Goal: Book appointment/travel/reservation

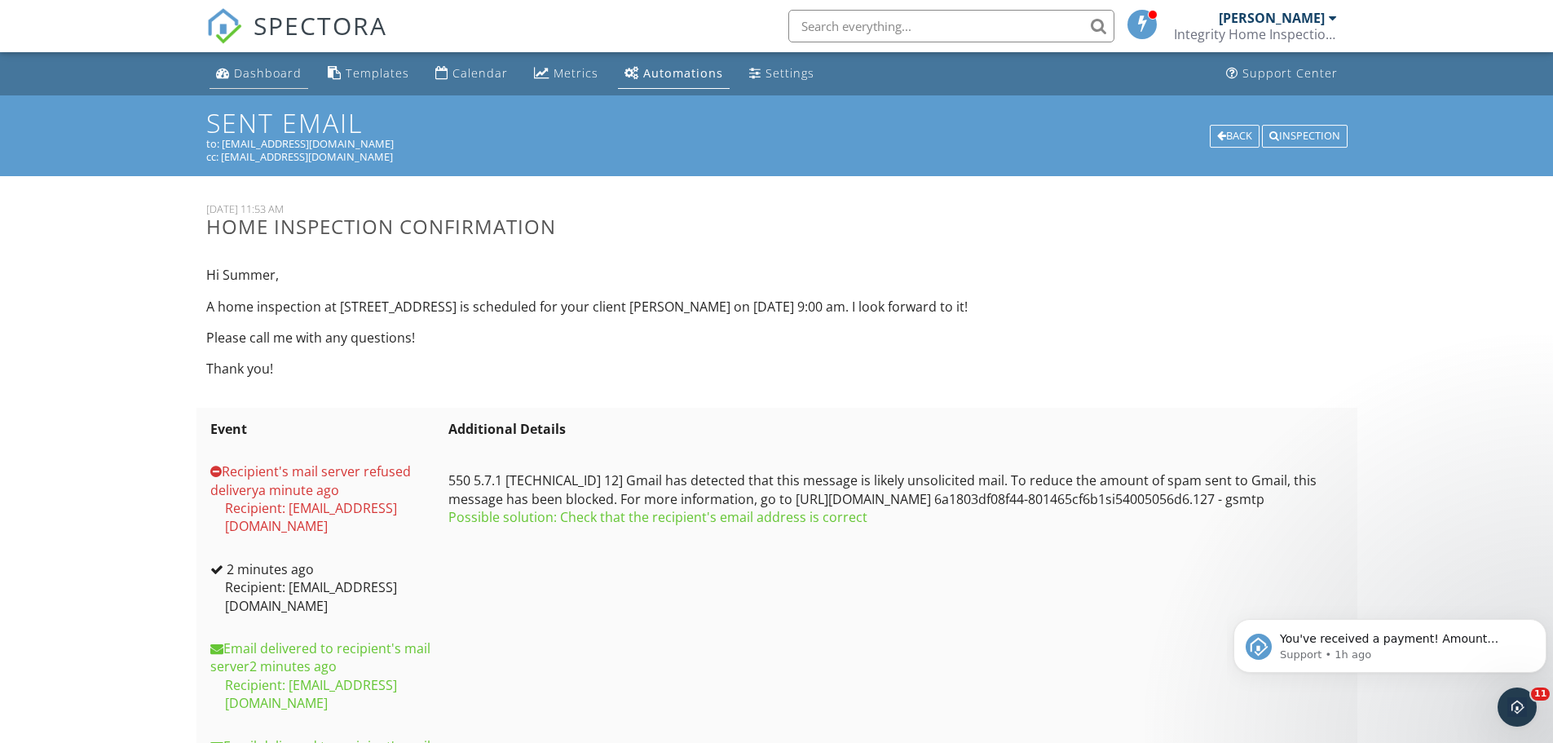
click at [276, 77] on div "Dashboard" at bounding box center [268, 72] width 68 height 15
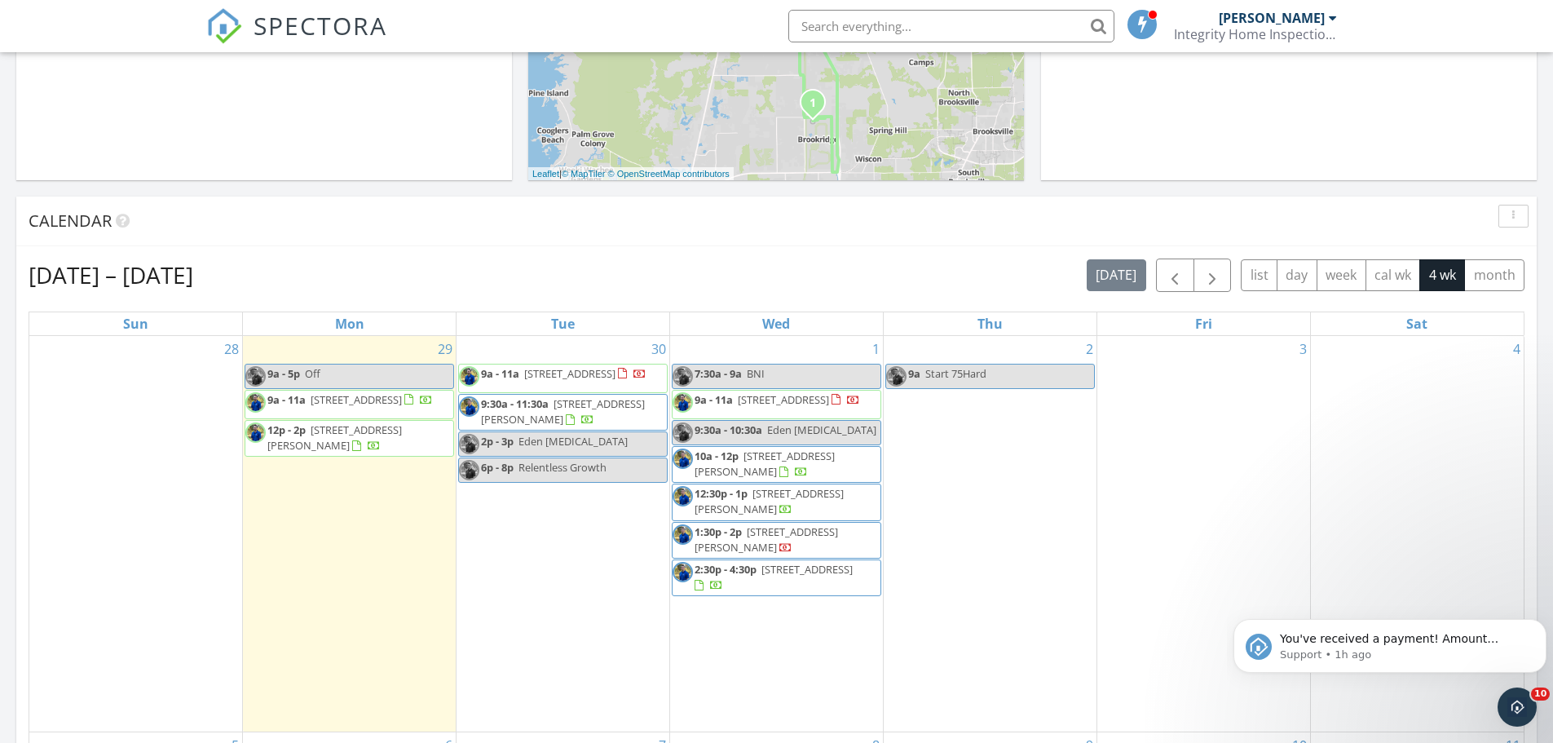
click at [969, 375] on span "Start 75Hard" at bounding box center [955, 373] width 61 height 15
select select "9"
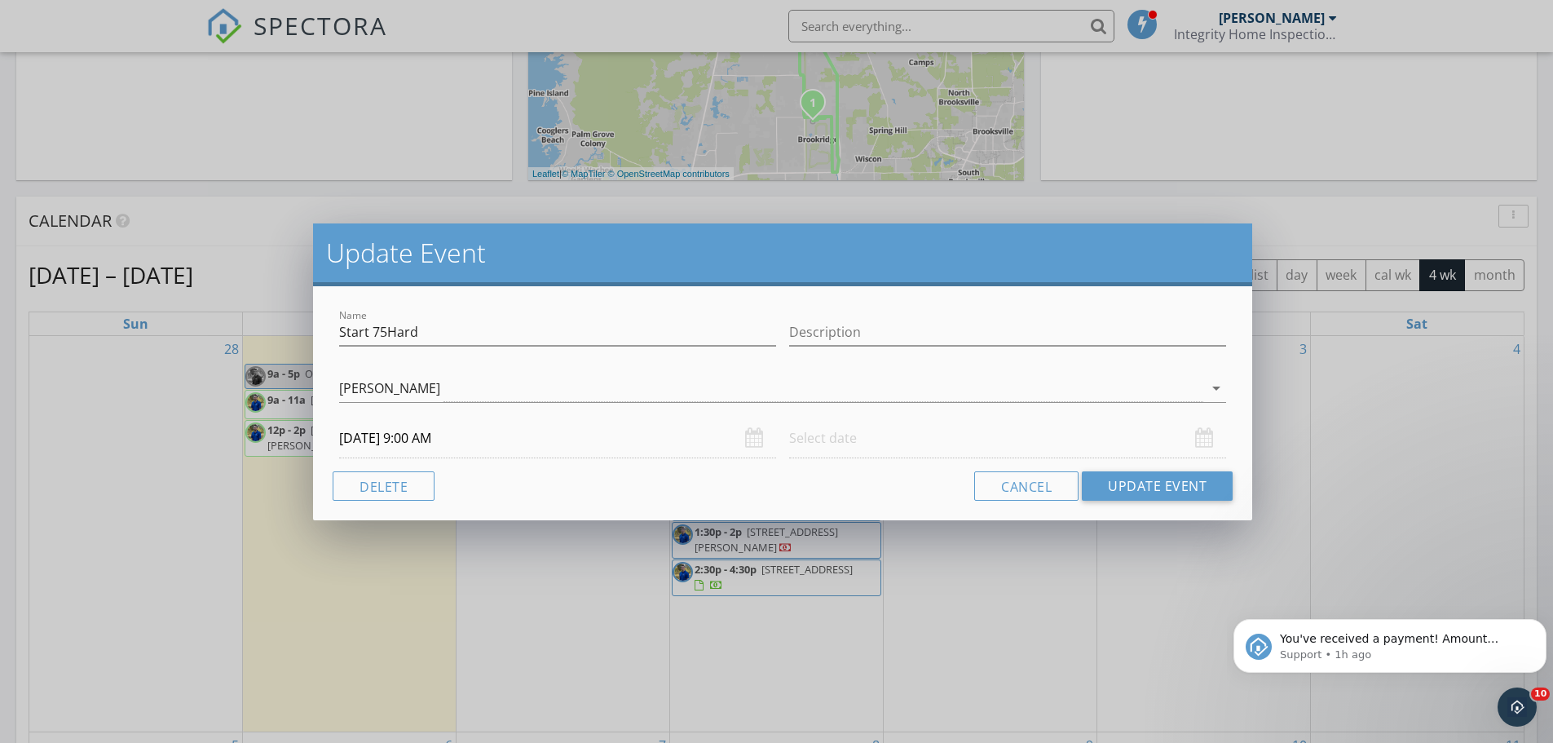
click at [494, 438] on input "[DATE] 9:00 AM" at bounding box center [557, 438] width 437 height 40
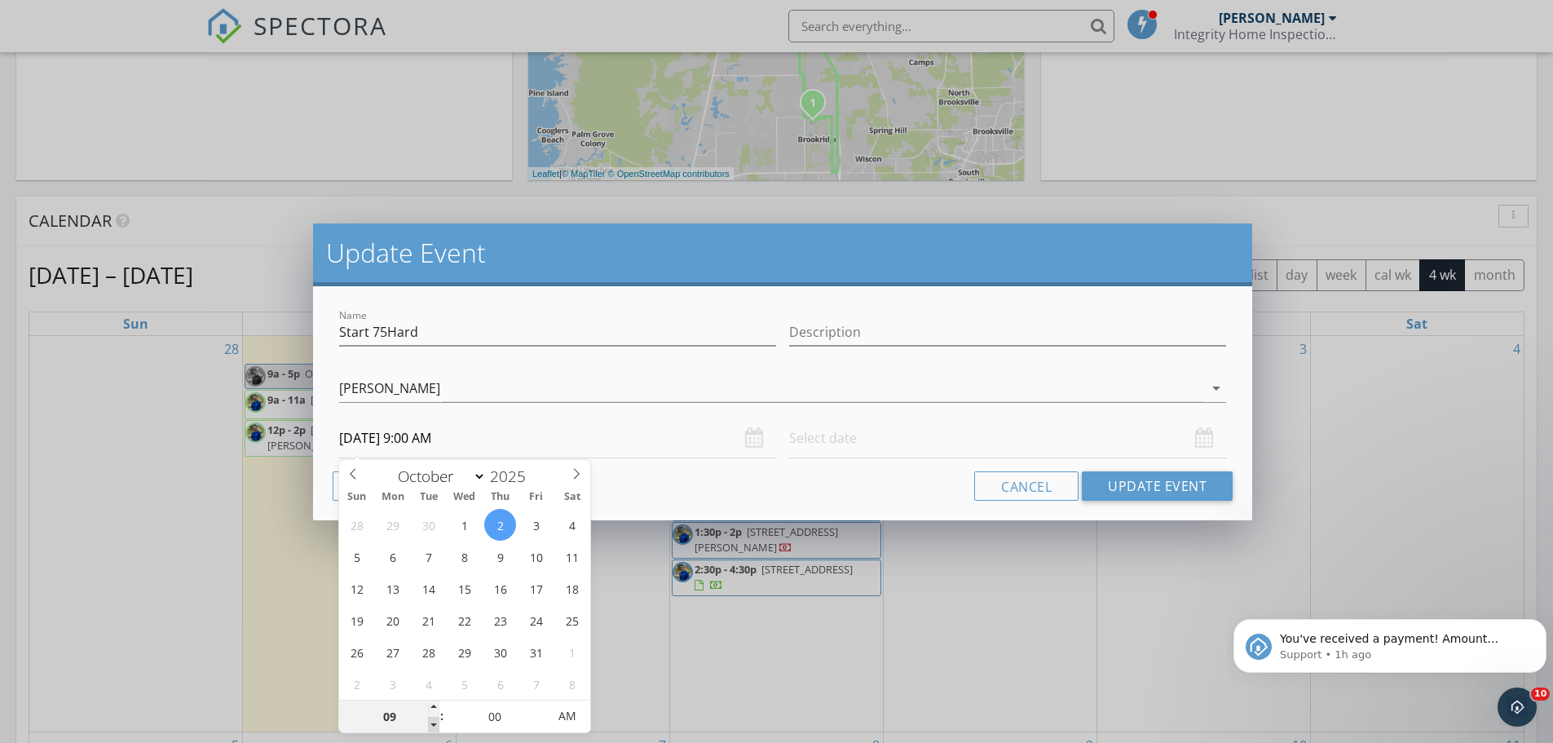
type input "08"
type input "10/02/2025 8:00 AM"
click at [434, 726] on span at bounding box center [433, 725] width 11 height 16
type input "07"
type input "10/02/2025 7:00 AM"
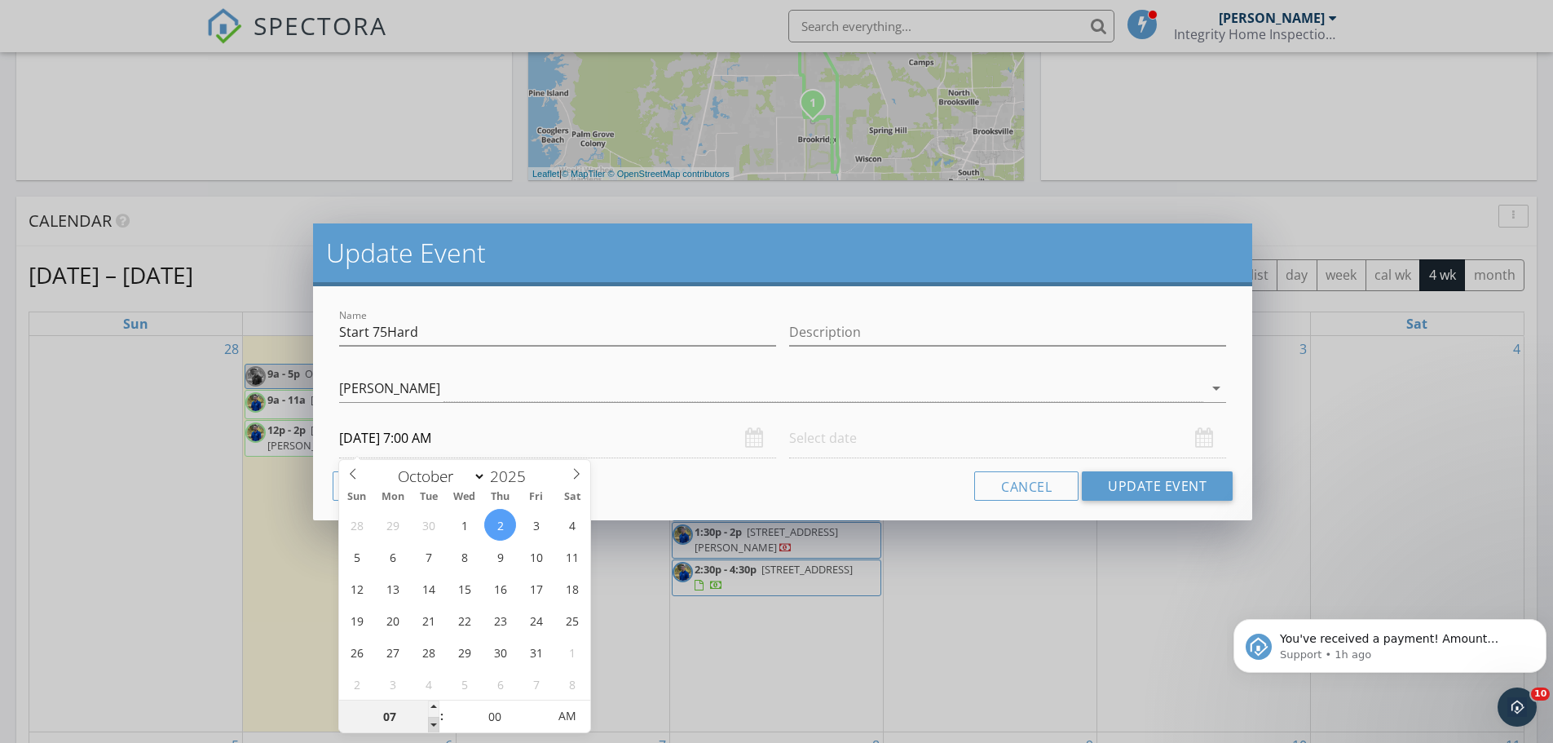
click at [434, 726] on span at bounding box center [433, 725] width 11 height 16
type input "06"
type input "10/02/2025 6:00 AM"
click at [434, 726] on span at bounding box center [433, 725] width 11 height 16
type input "07"
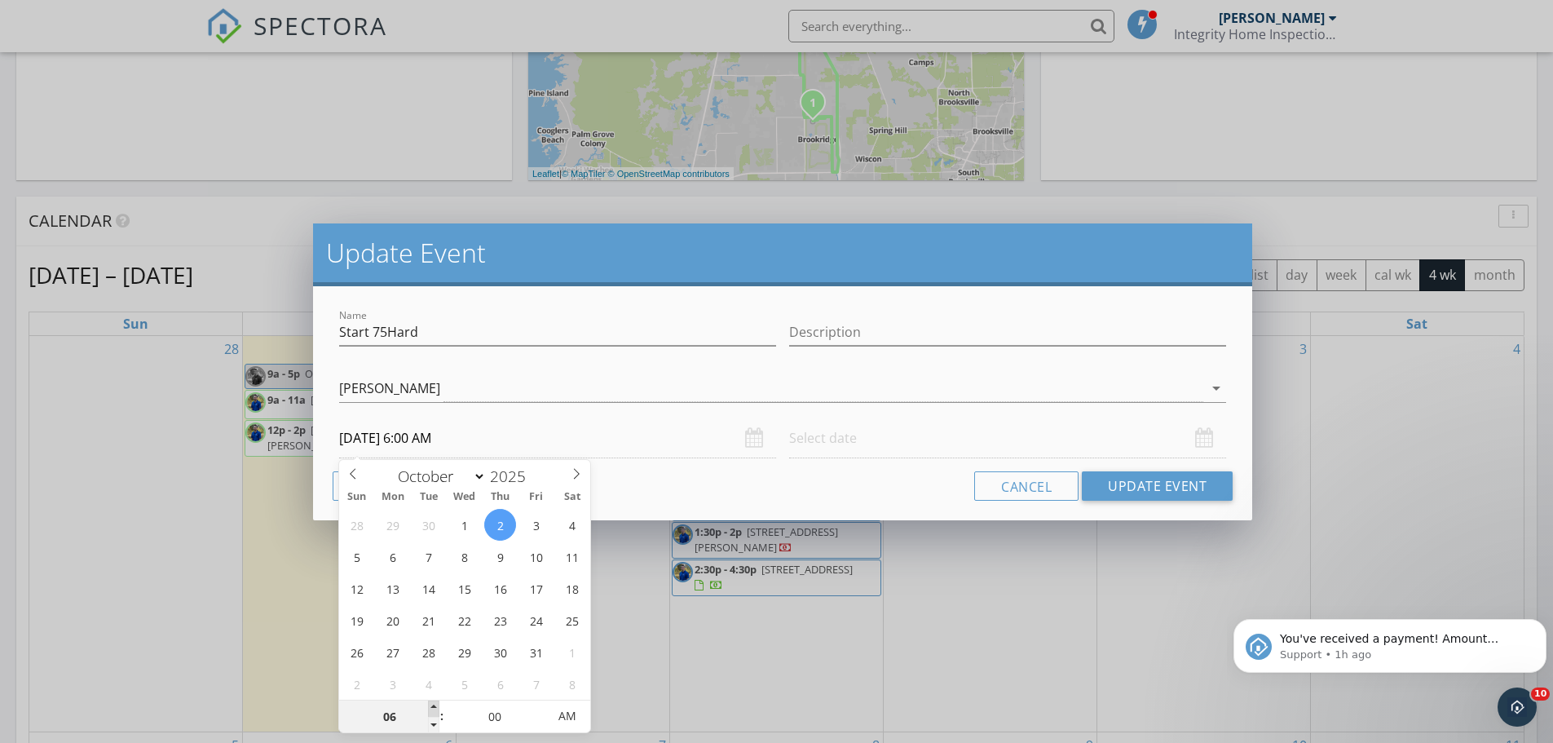
type input "10/02/2025 7:00 AM"
click at [434, 704] on span at bounding box center [433, 708] width 11 height 16
click at [523, 438] on input "10/02/2025 7:00 AM" at bounding box center [557, 438] width 437 height 40
click at [606, 446] on input "10/02/2025 7:00 AM" at bounding box center [557, 438] width 437 height 40
click at [1110, 478] on button "Update Event" at bounding box center [1157, 485] width 151 height 29
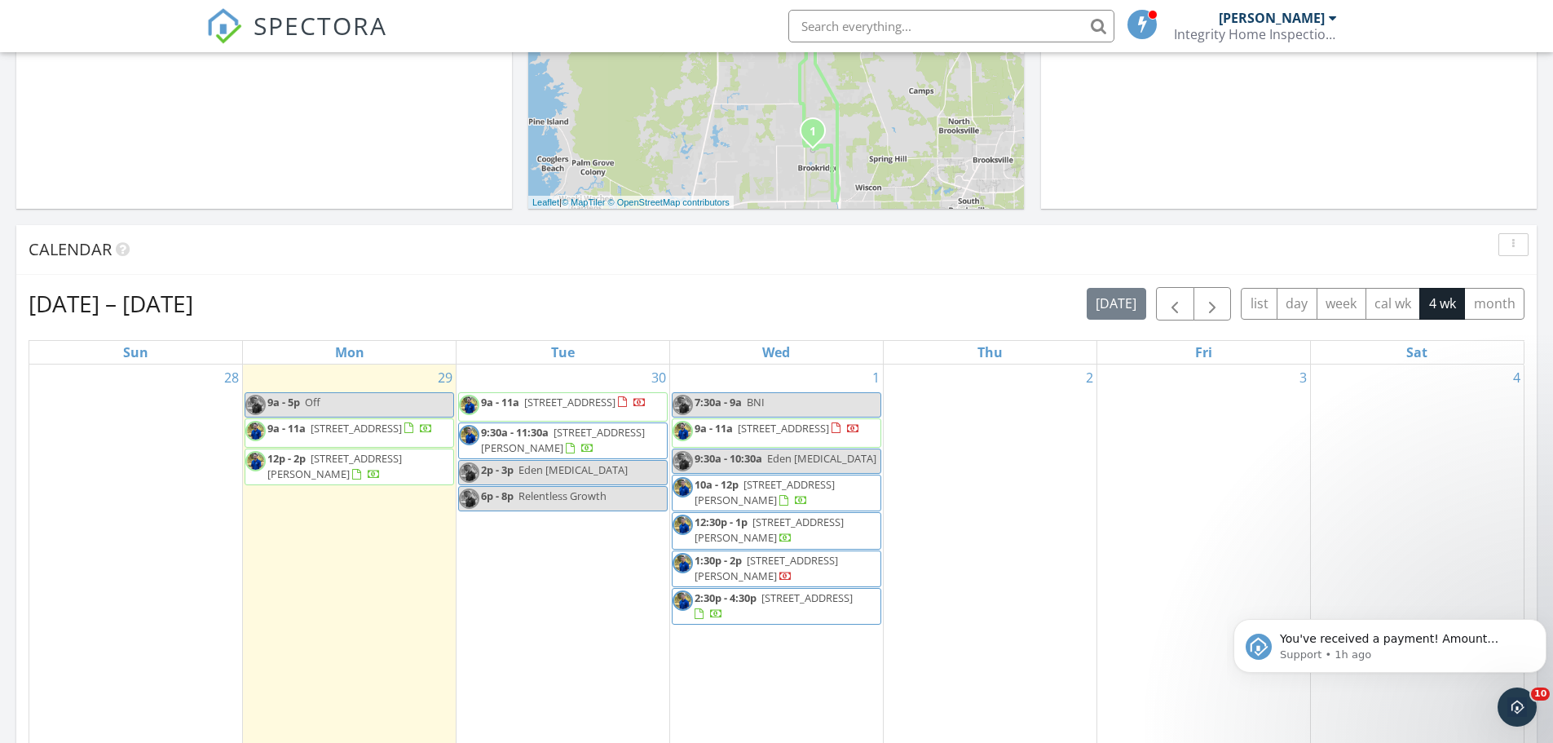
scroll to position [521, 0]
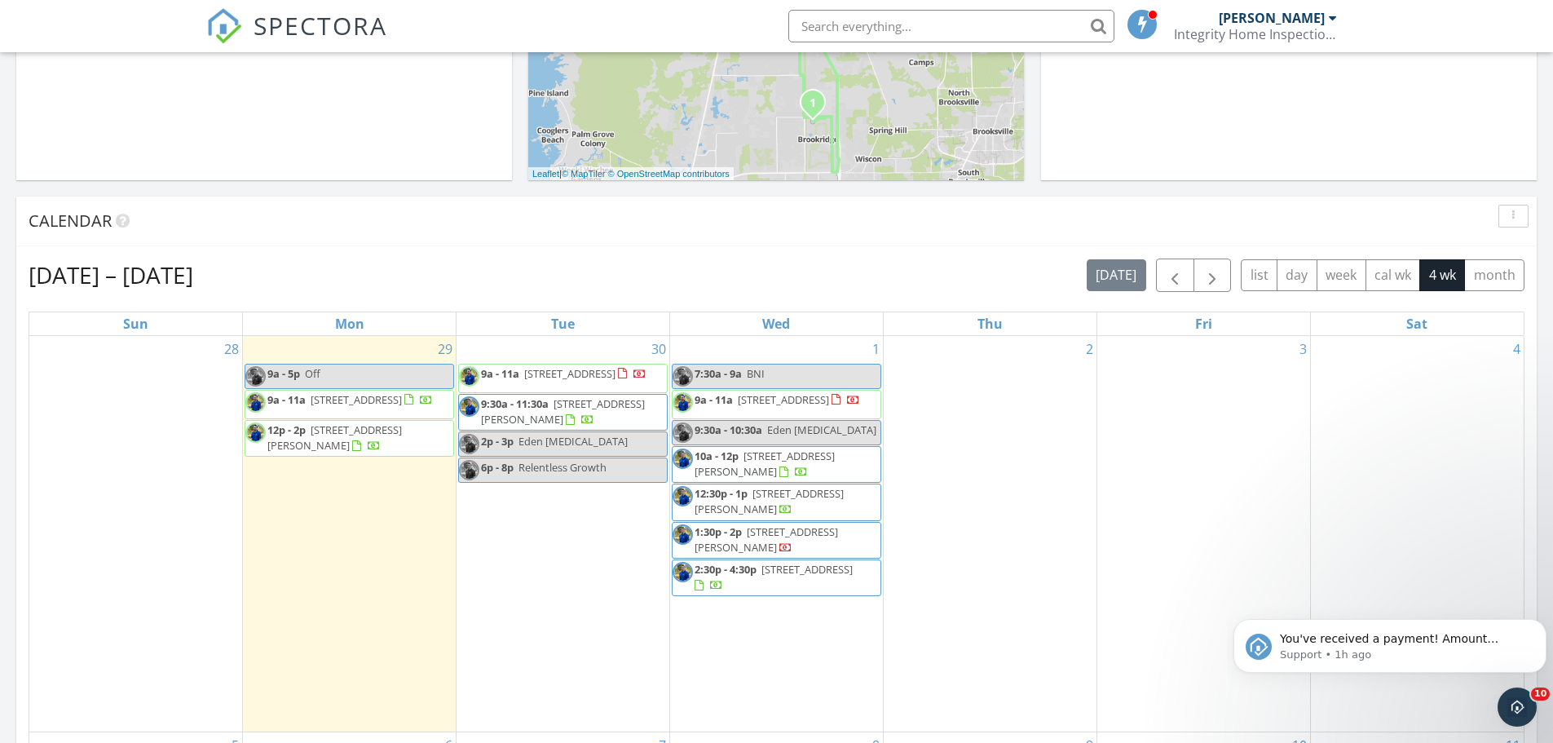
click at [986, 440] on div "2" at bounding box center [990, 533] width 213 height 395
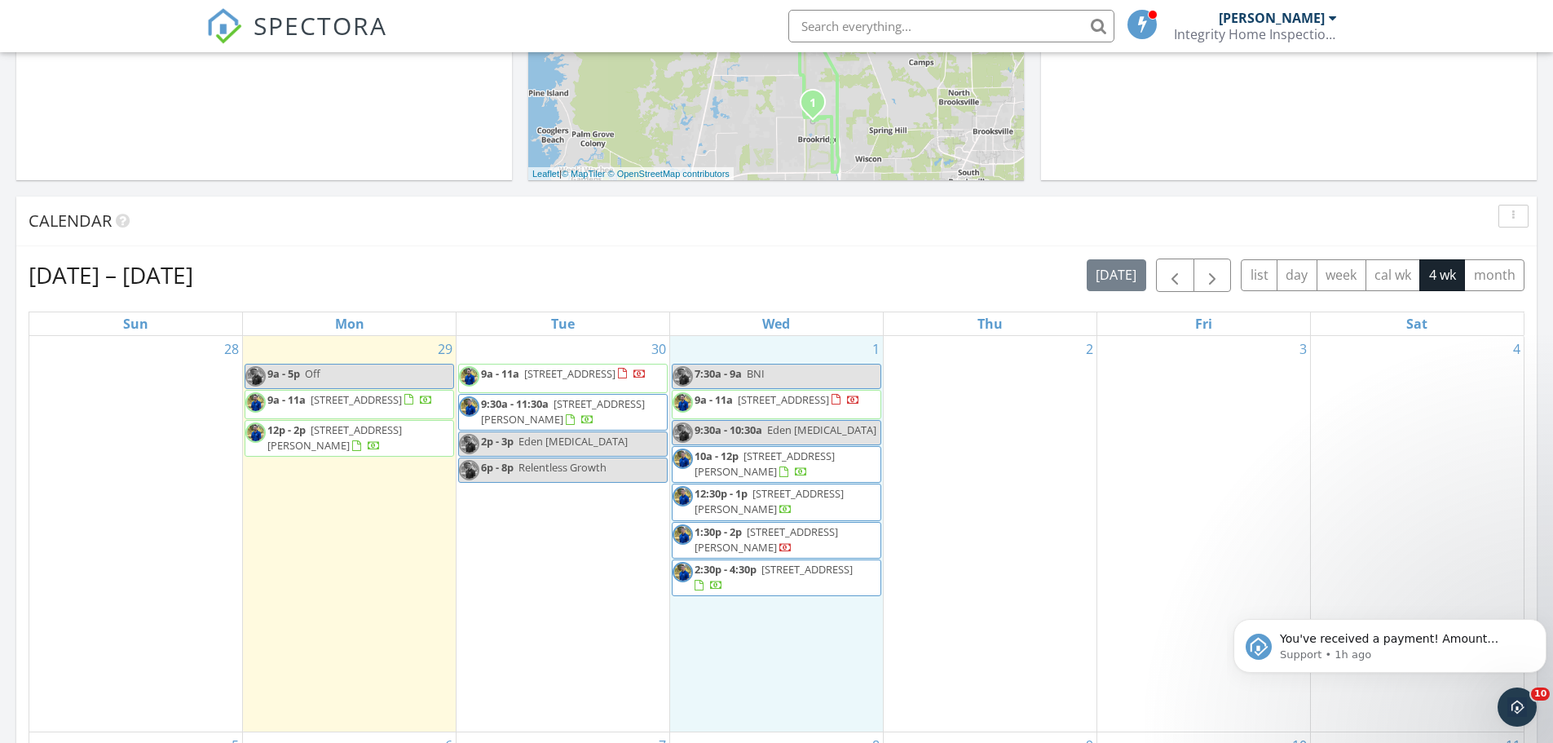
click at [819, 346] on div "1 7:30a - 9a BNI 9a - 11a 9 Geranium Court W, Homosassa 34446 9:30a - 10:30a Ed…" at bounding box center [776, 533] width 213 height 395
click at [796, 300] on link "Event" at bounding box center [776, 304] width 84 height 26
select select "9"
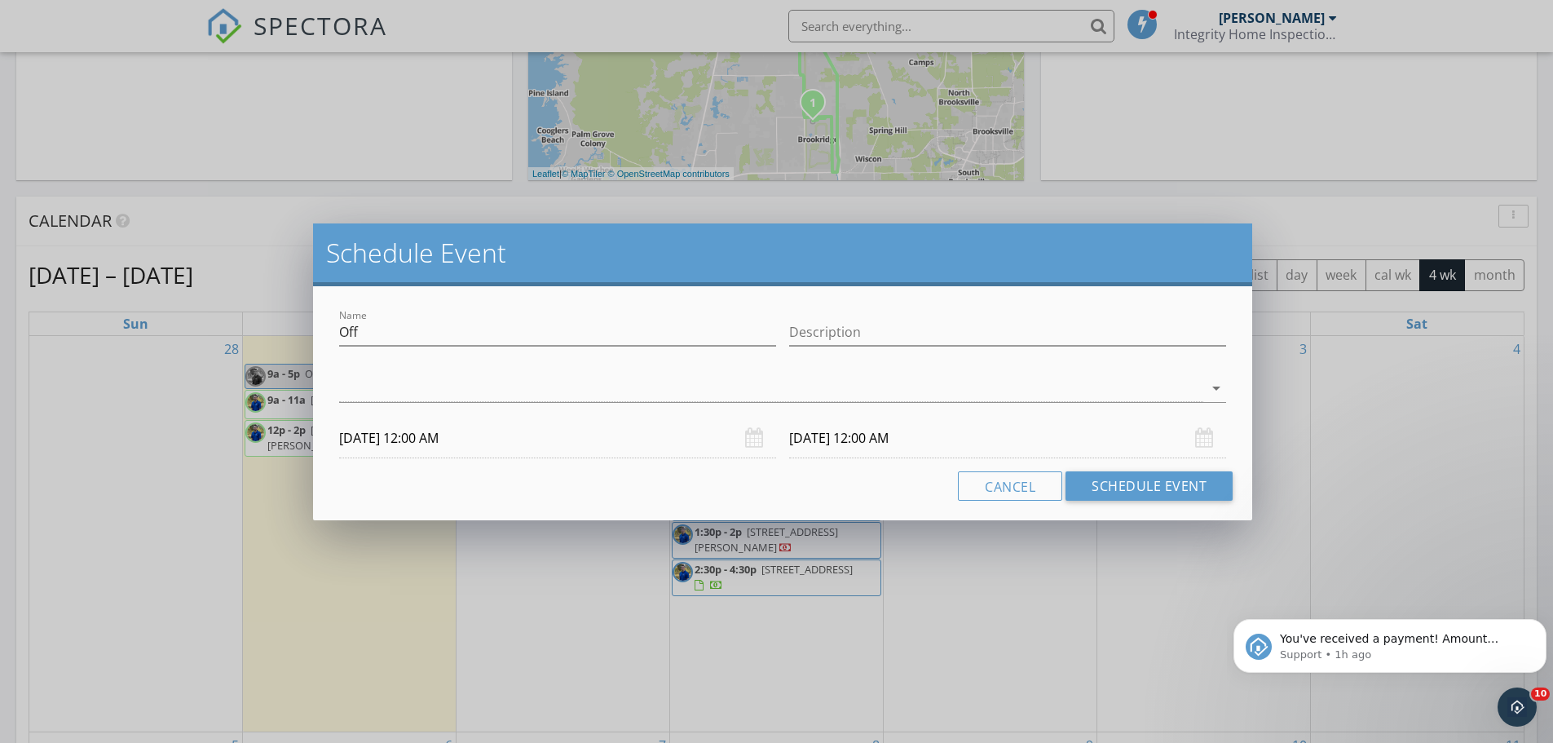
click at [492, 442] on input "10/01/2025 12:00 AM" at bounding box center [557, 438] width 437 height 40
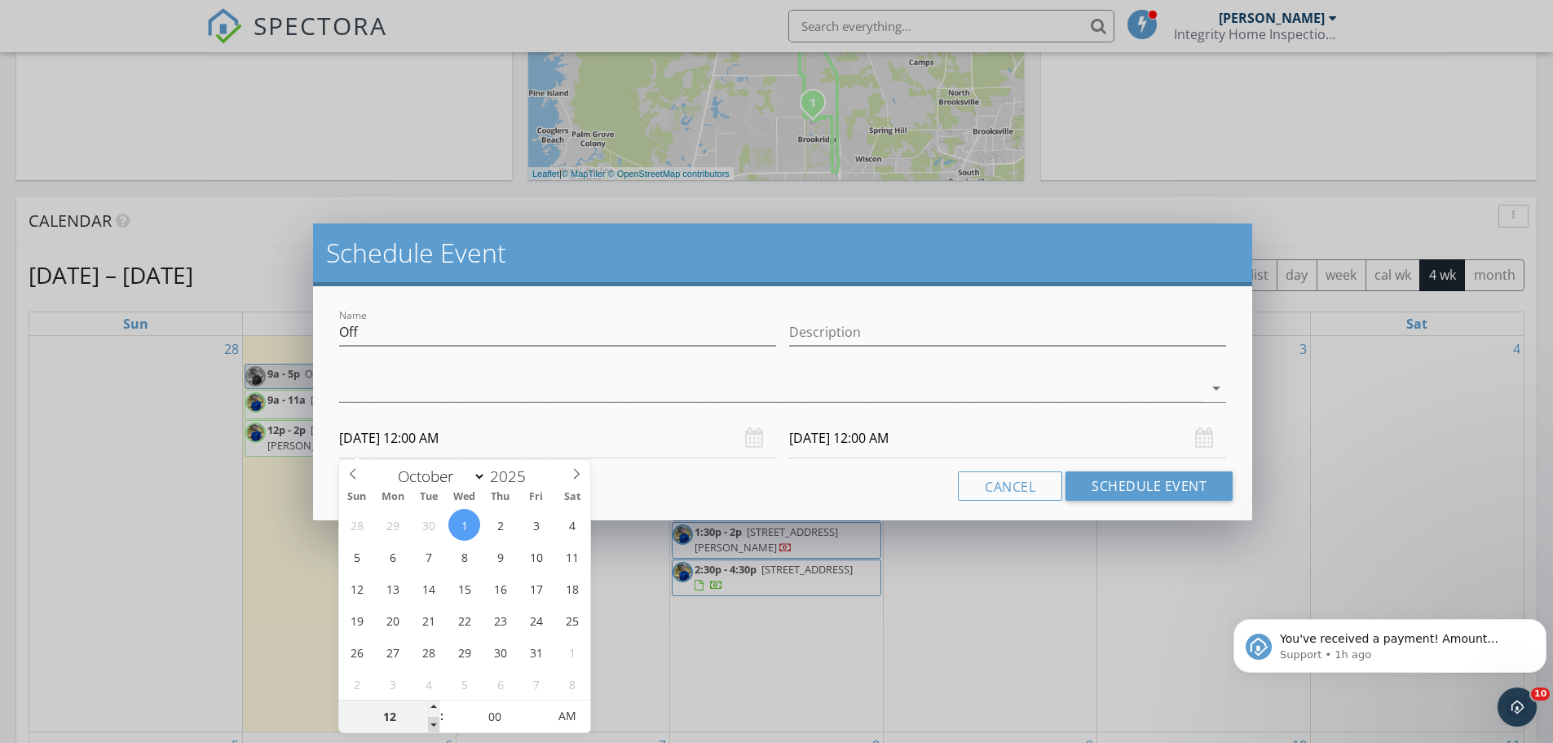
type input "11"
type input "10/01/2025 11:00 PM"
click at [431, 723] on span at bounding box center [433, 725] width 11 height 16
type input "10"
type input "10/01/2025 10:00 PM"
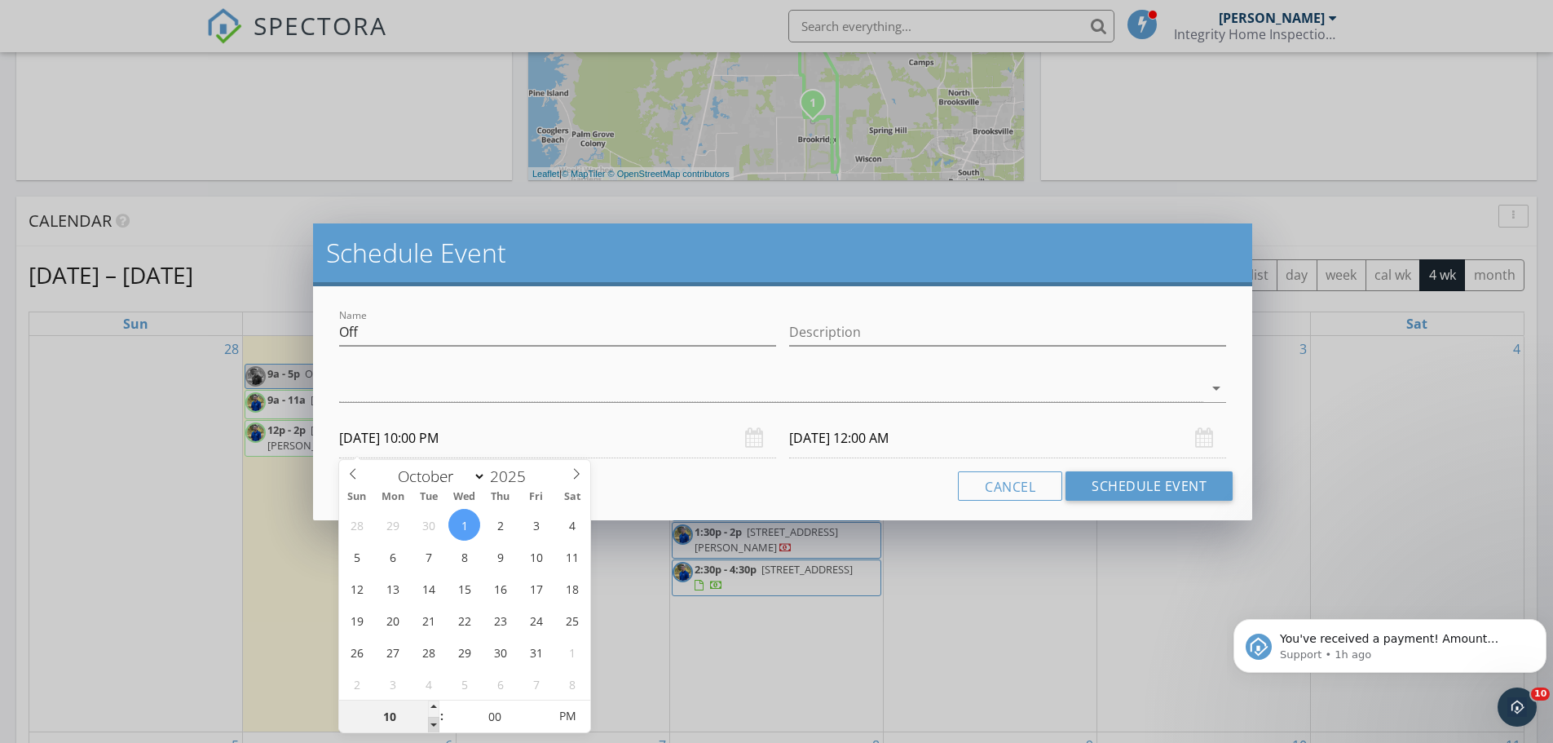
click at [431, 723] on span at bounding box center [433, 725] width 11 height 16
type input "09"
type input "10/01/2025 9:00 PM"
click at [431, 723] on span at bounding box center [433, 725] width 11 height 16
type input "10/02/2025 9:00 PM"
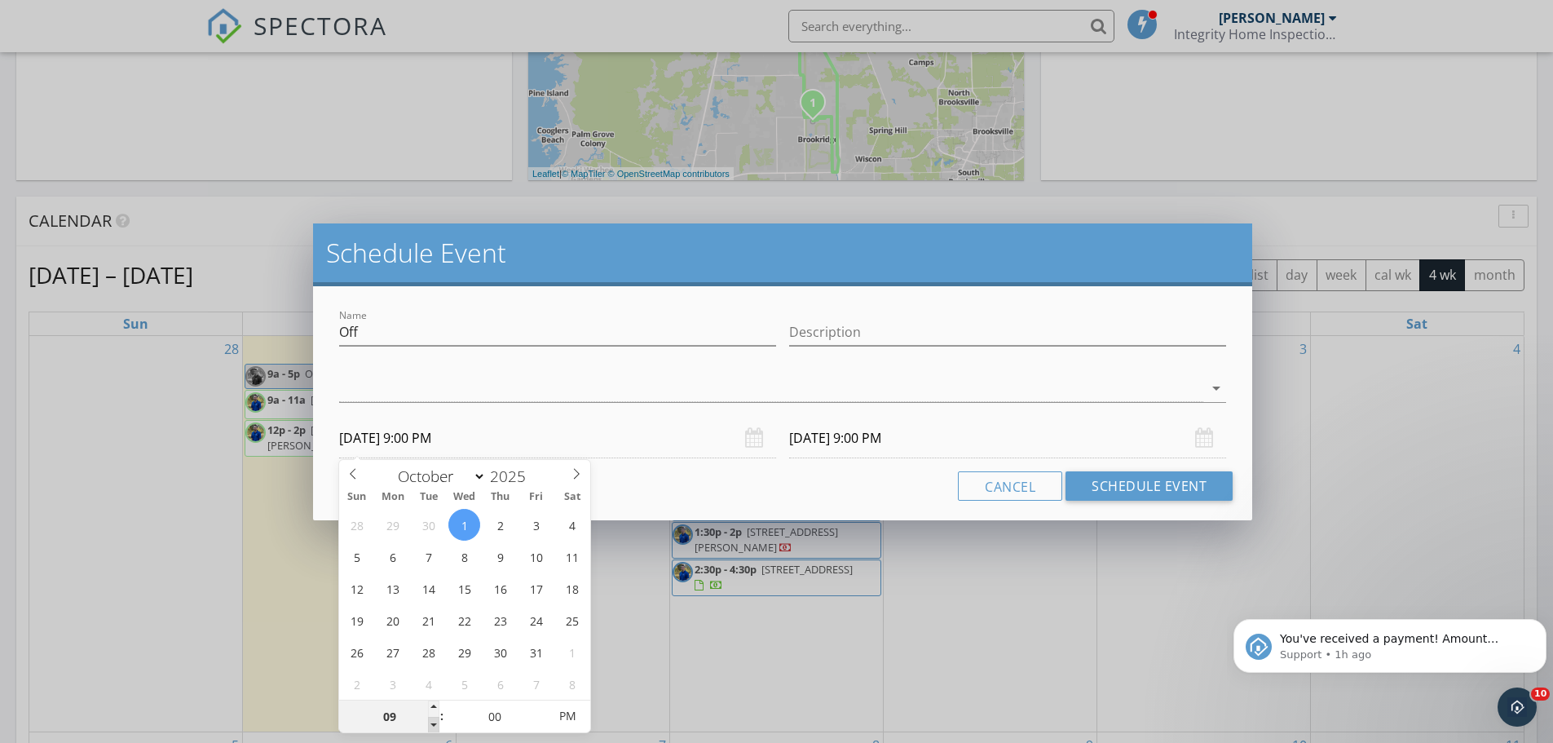
type input "08"
type input "10/01/2025 8:00 PM"
click at [431, 723] on span at bounding box center [433, 725] width 11 height 16
type input "10/02/2025 8:00 PM"
type input "07"
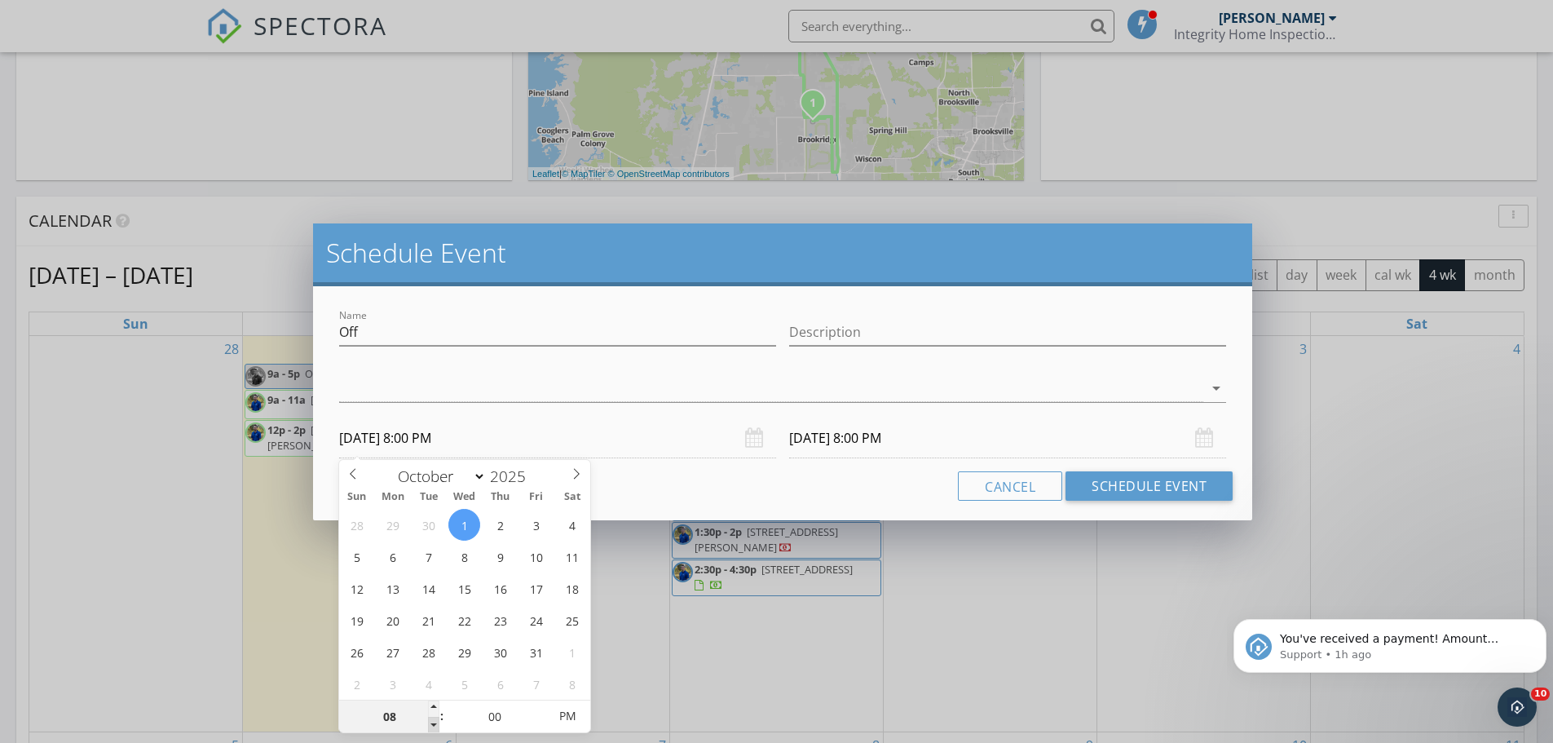
type input "10/01/2025 7:00 PM"
click at [431, 723] on span at bounding box center [433, 725] width 11 height 16
type input "10/02/2025 7:00 PM"
type input "10/01/2025 7:00 AM"
type input "10/02/2025 7:00 AM"
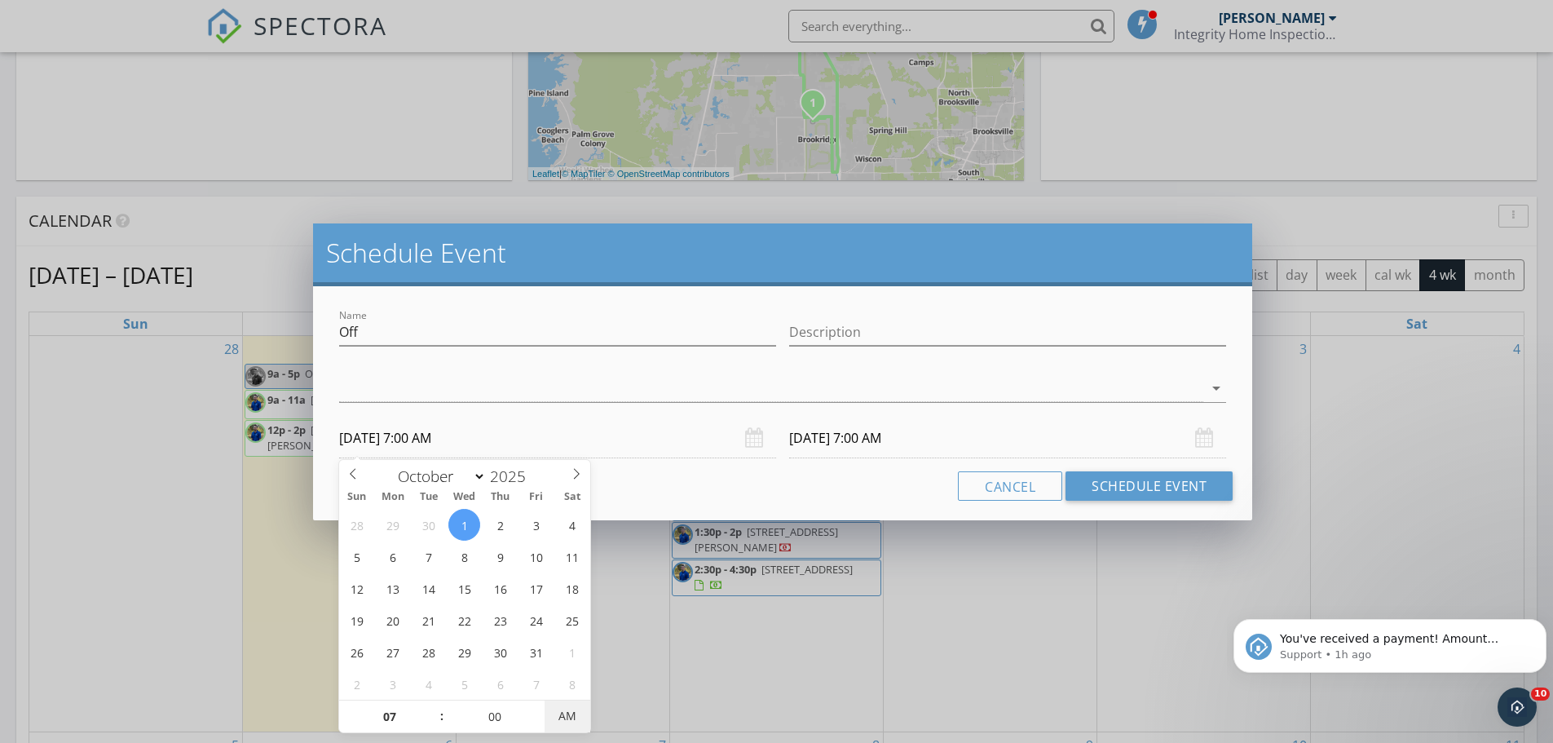
click at [565, 711] on span "AM" at bounding box center [567, 715] width 45 height 33
click at [444, 339] on input "Off" at bounding box center [557, 332] width 437 height 27
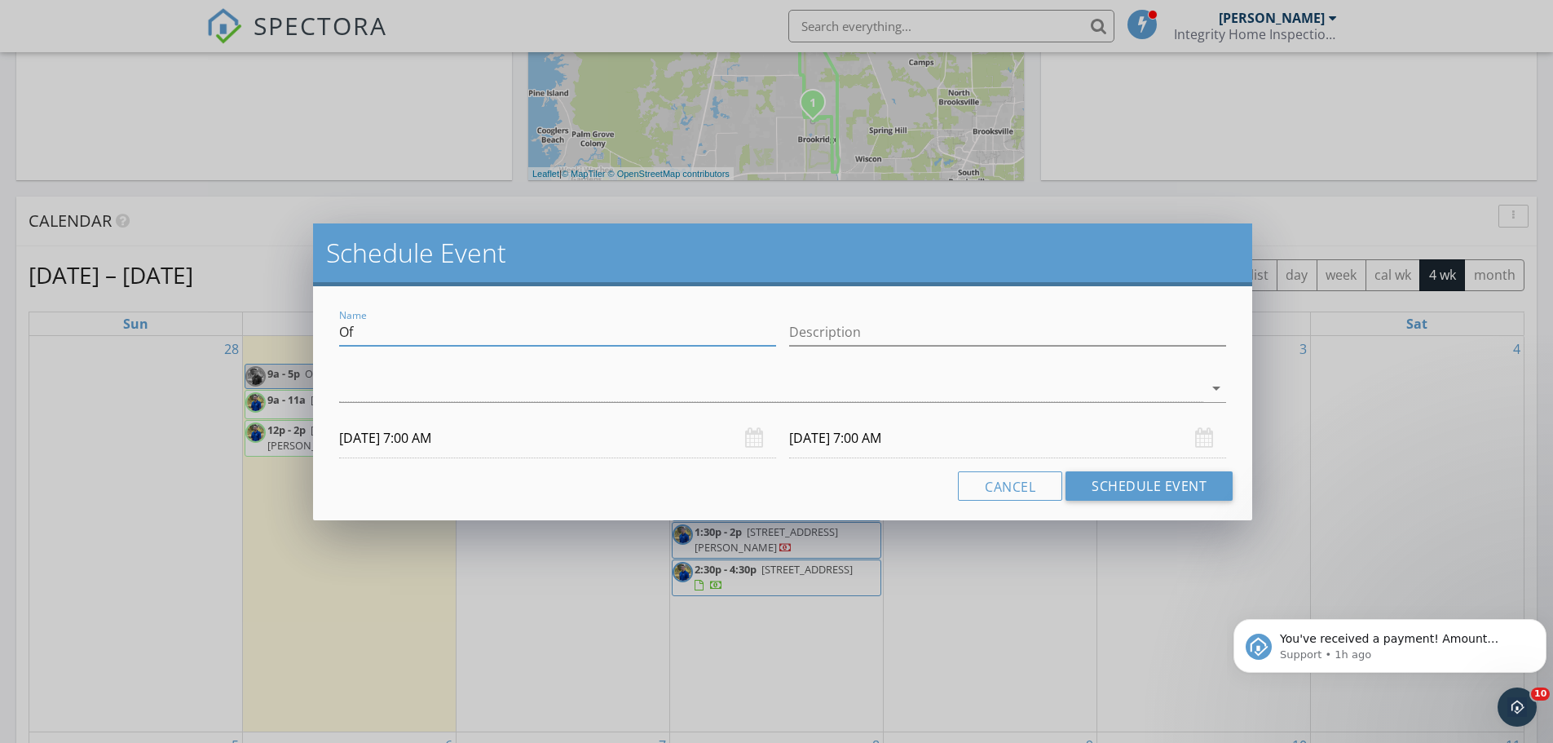
type input "O"
type input "Start 75Hard"
click at [439, 389] on div at bounding box center [771, 388] width 864 height 27
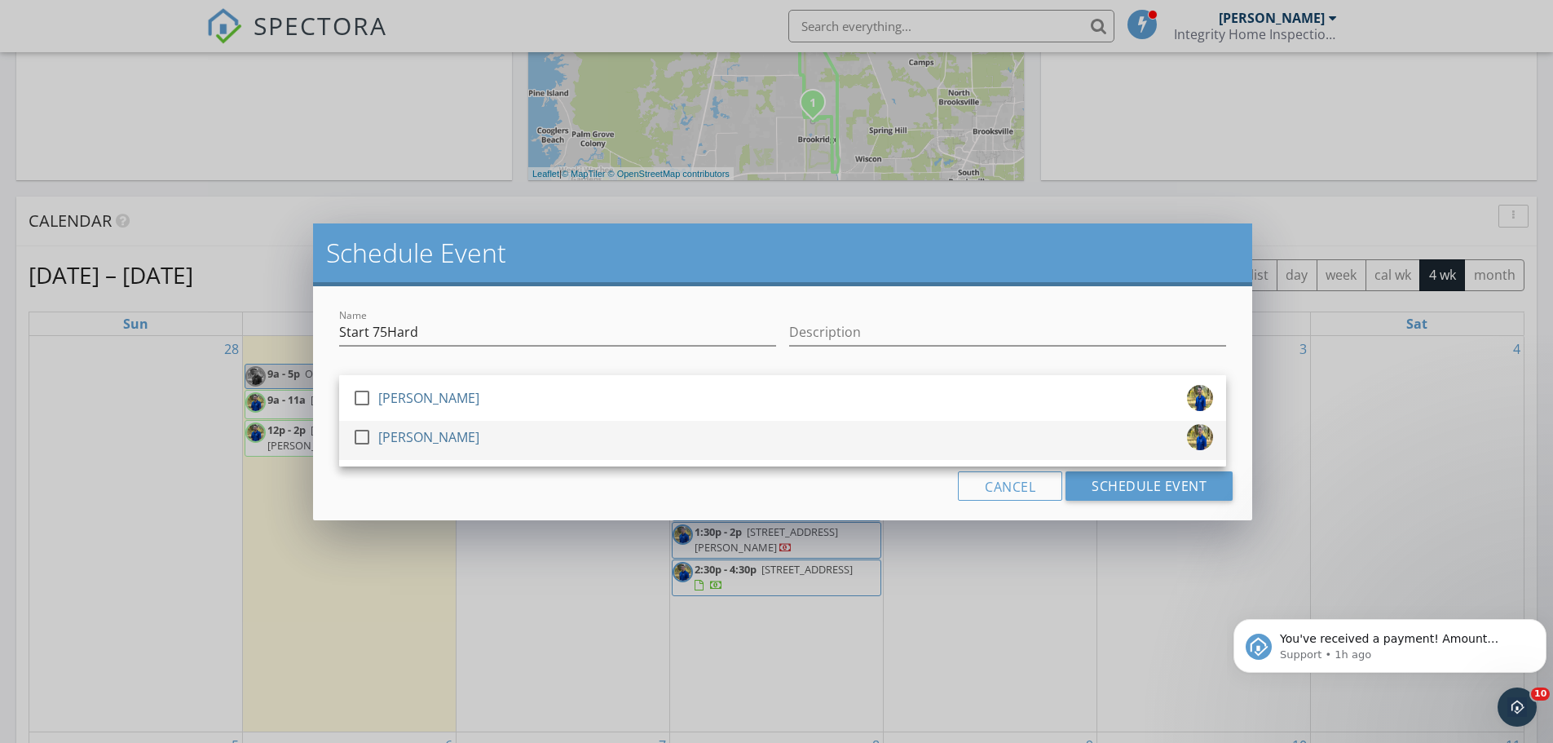
click at [406, 439] on div "[PERSON_NAME]" at bounding box center [428, 437] width 101 height 26
click at [472, 340] on input "Start 75Hard" at bounding box center [557, 332] width 437 height 27
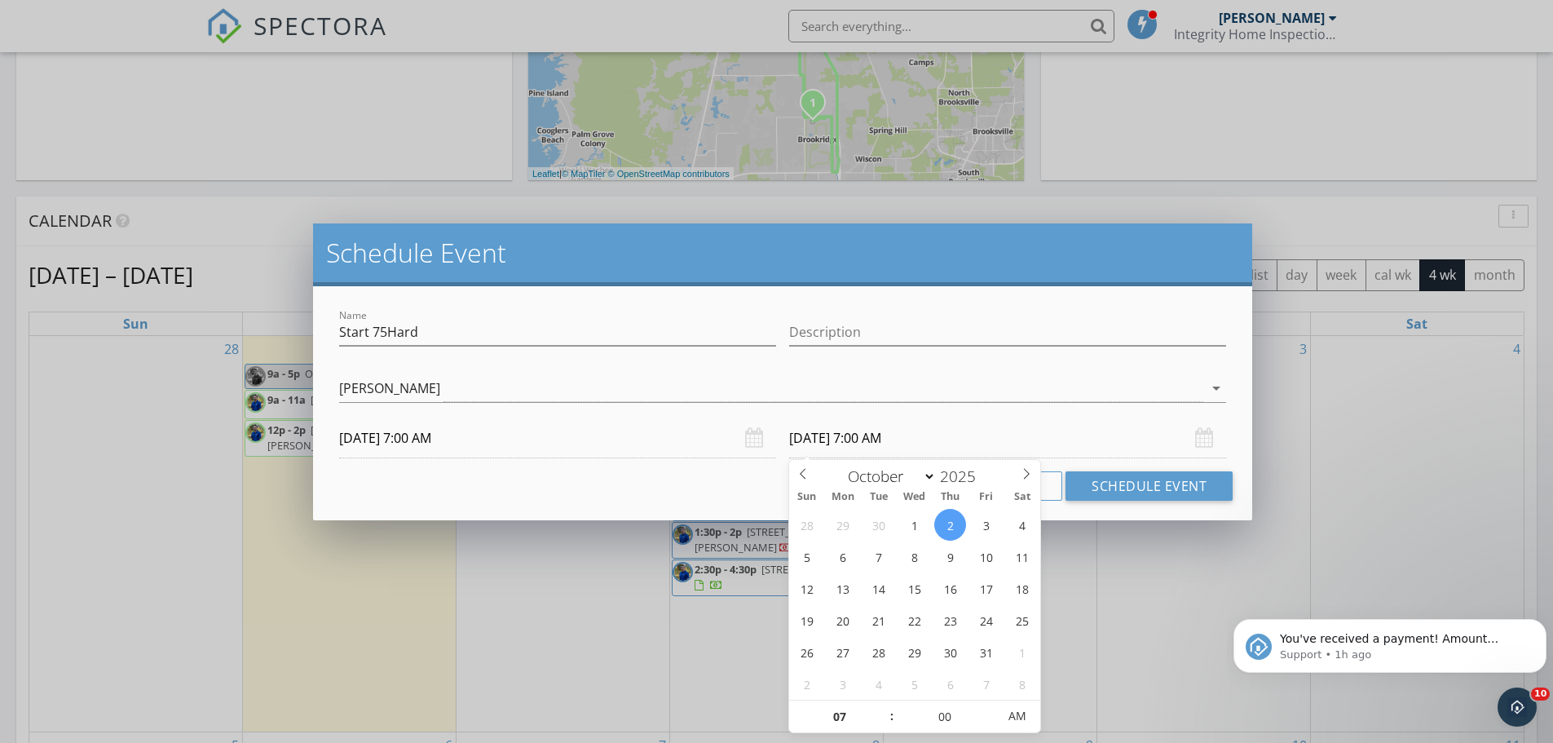
click at [976, 446] on input "10/02/2025 7:00 AM" at bounding box center [1007, 438] width 437 height 40
type input "10/01/2025 7:00 AM"
click at [933, 715] on input "00" at bounding box center [944, 716] width 100 height 33
type input "15"
type input "10/01/2025 7:15 AM"
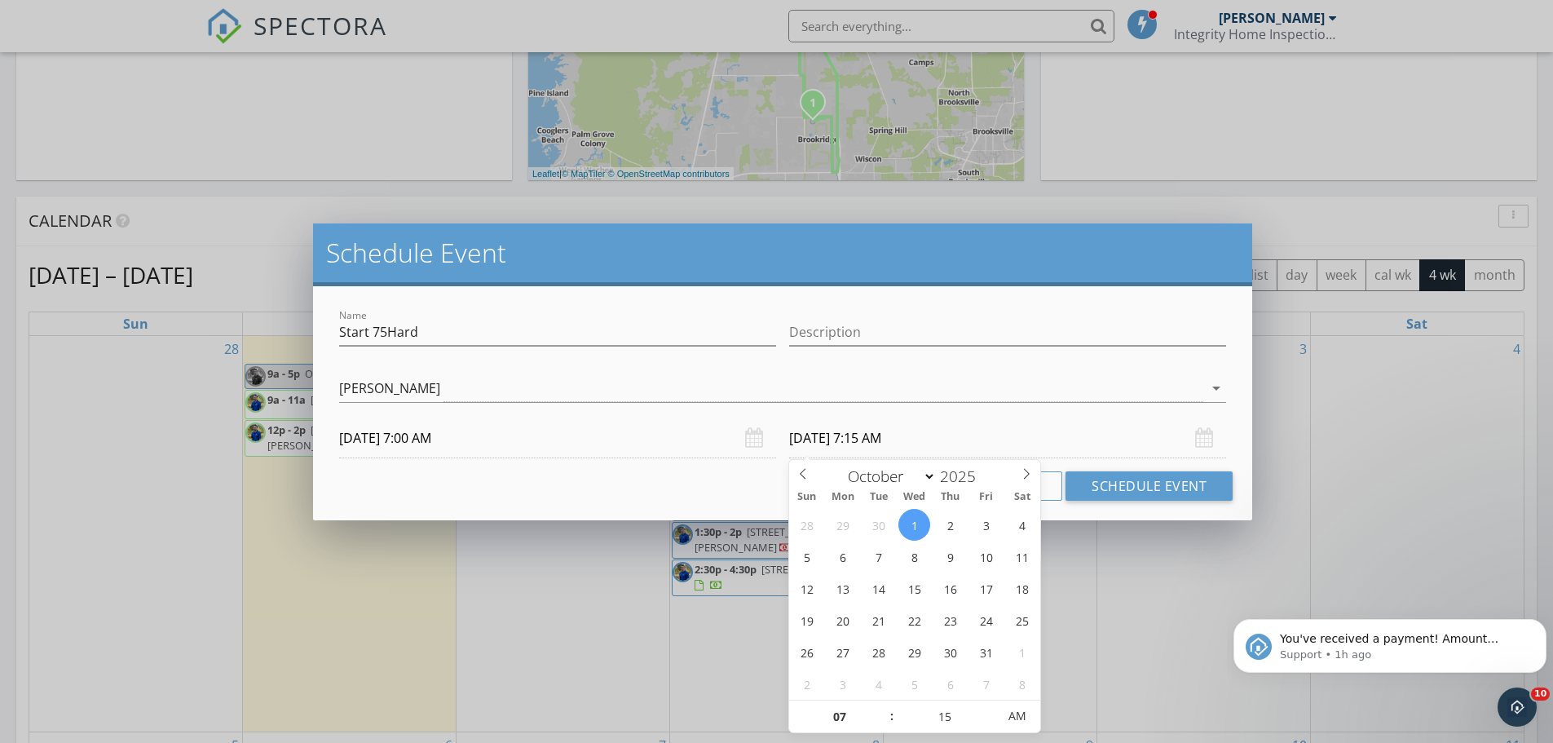
click at [999, 443] on input "10/01/2025 7:15 AM" at bounding box center [1007, 438] width 437 height 40
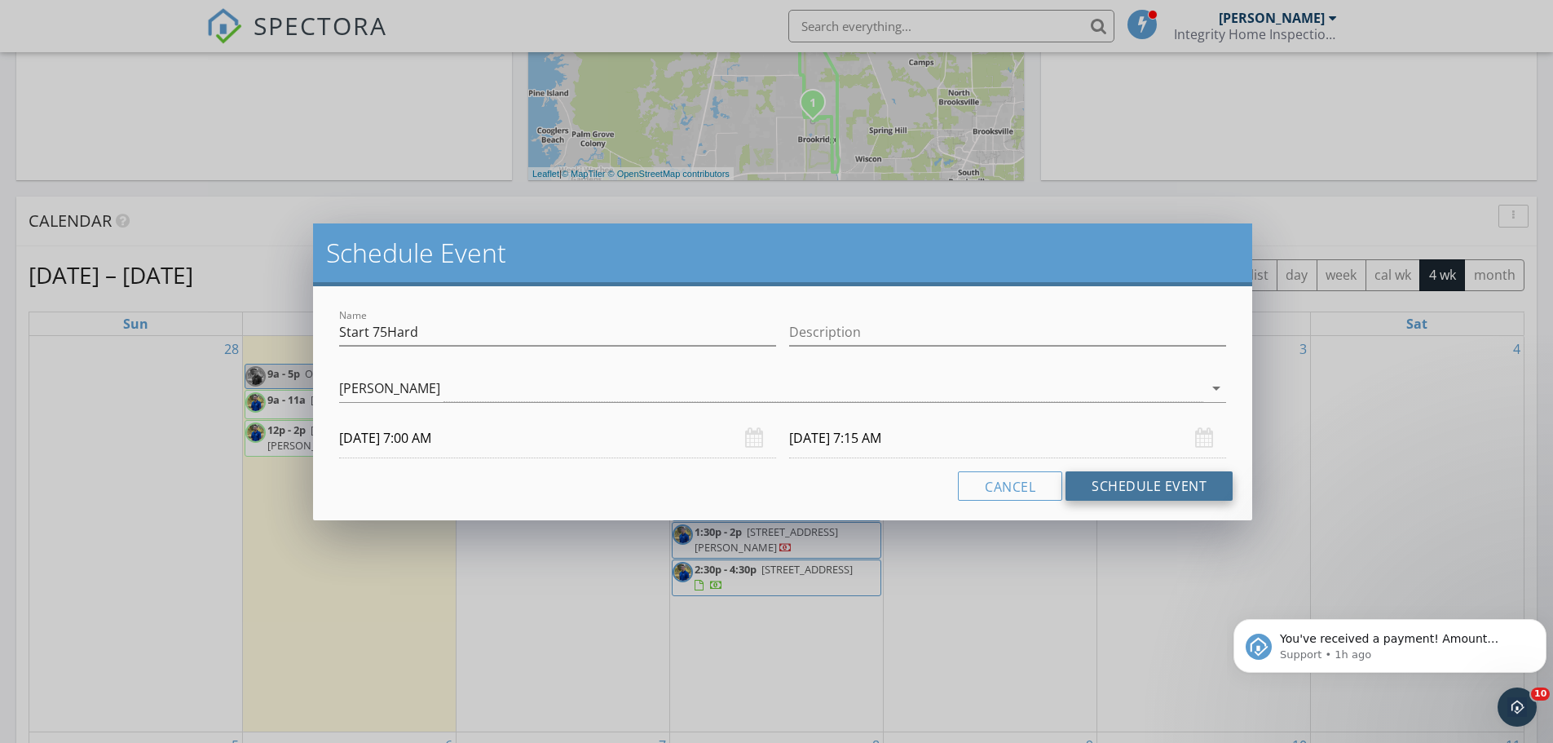
click at [1138, 483] on button "Schedule Event" at bounding box center [1148, 485] width 167 height 29
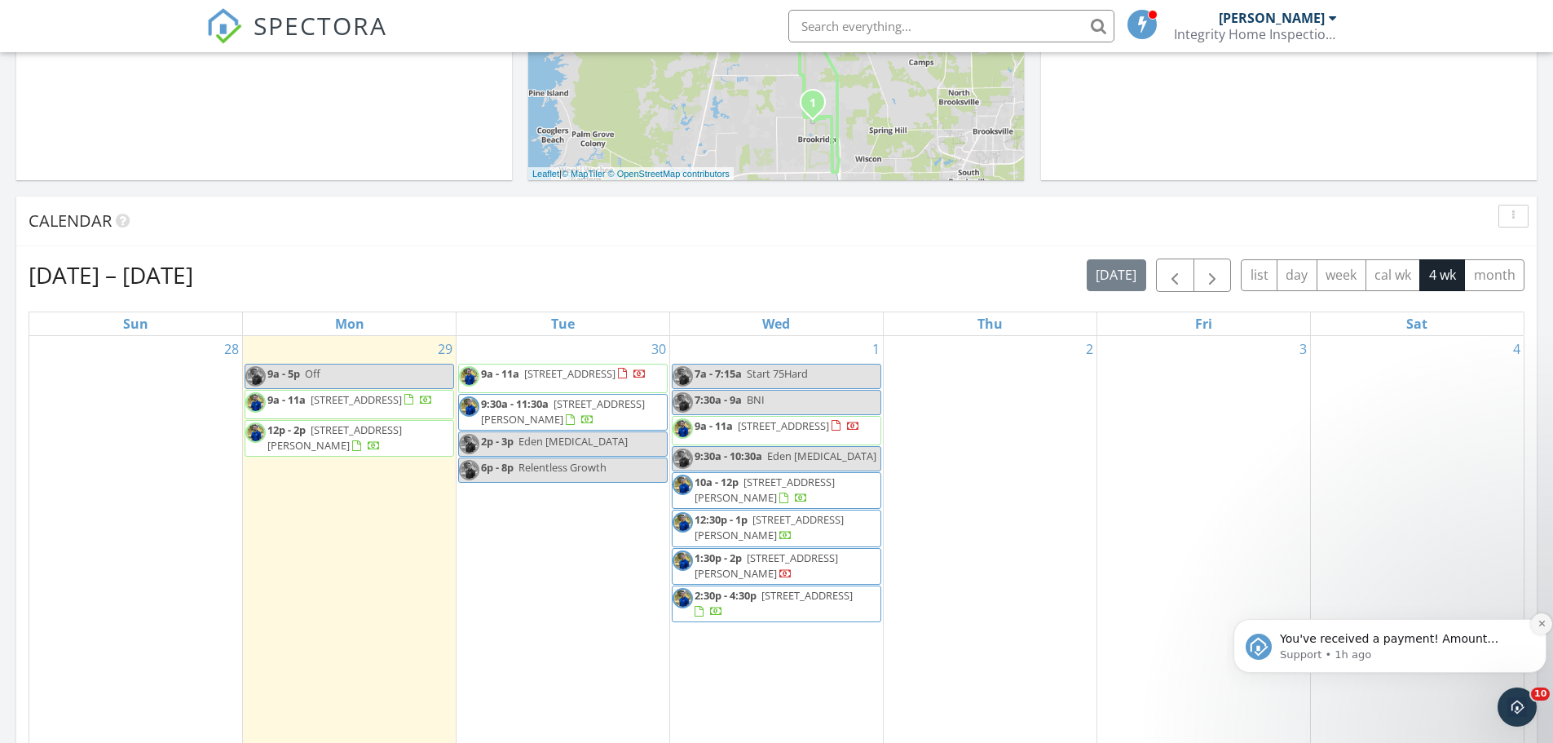
click at [1541, 627] on icon "Dismiss notification" at bounding box center [1541, 623] width 9 height 9
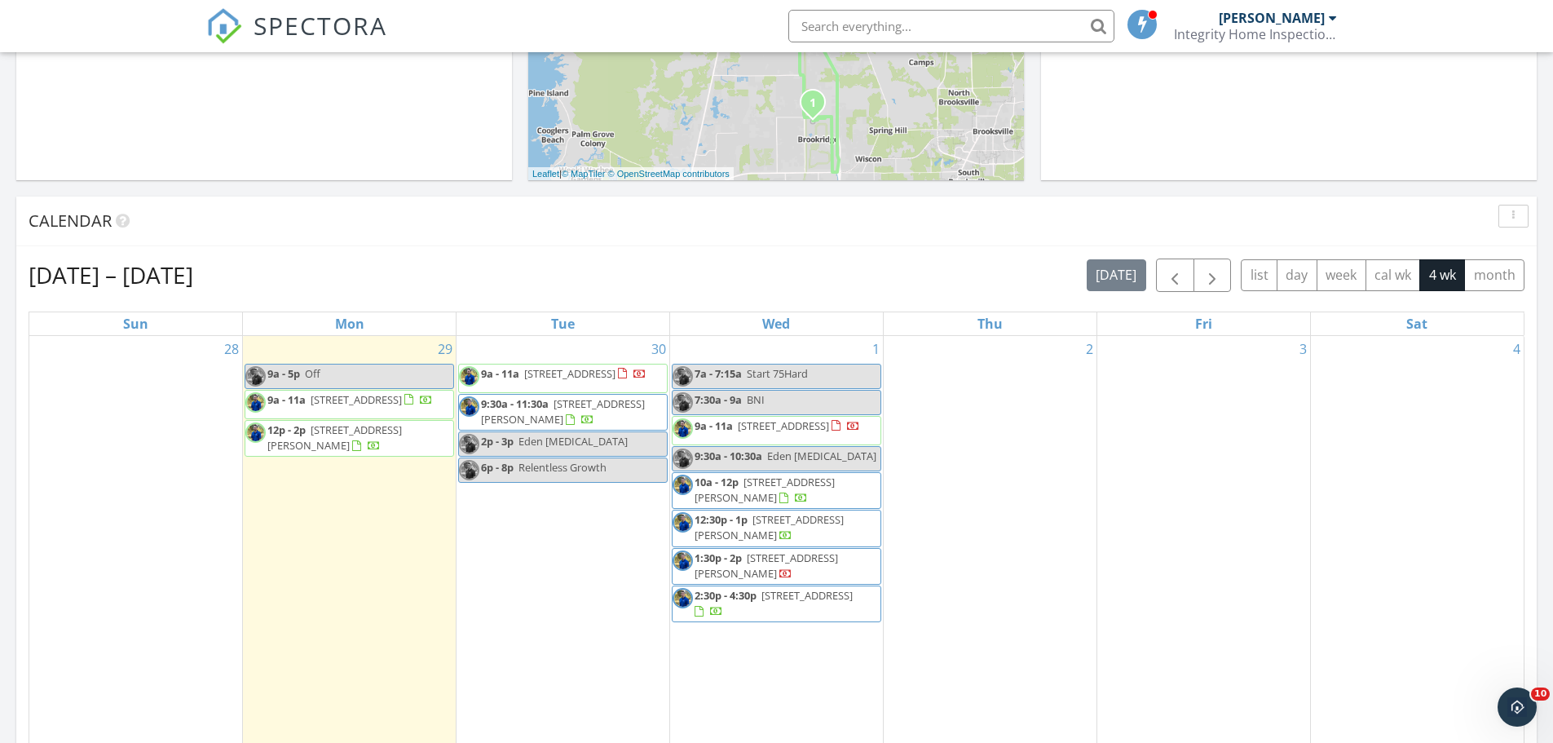
click at [984, 492] on div "2" at bounding box center [990, 540] width 213 height 409
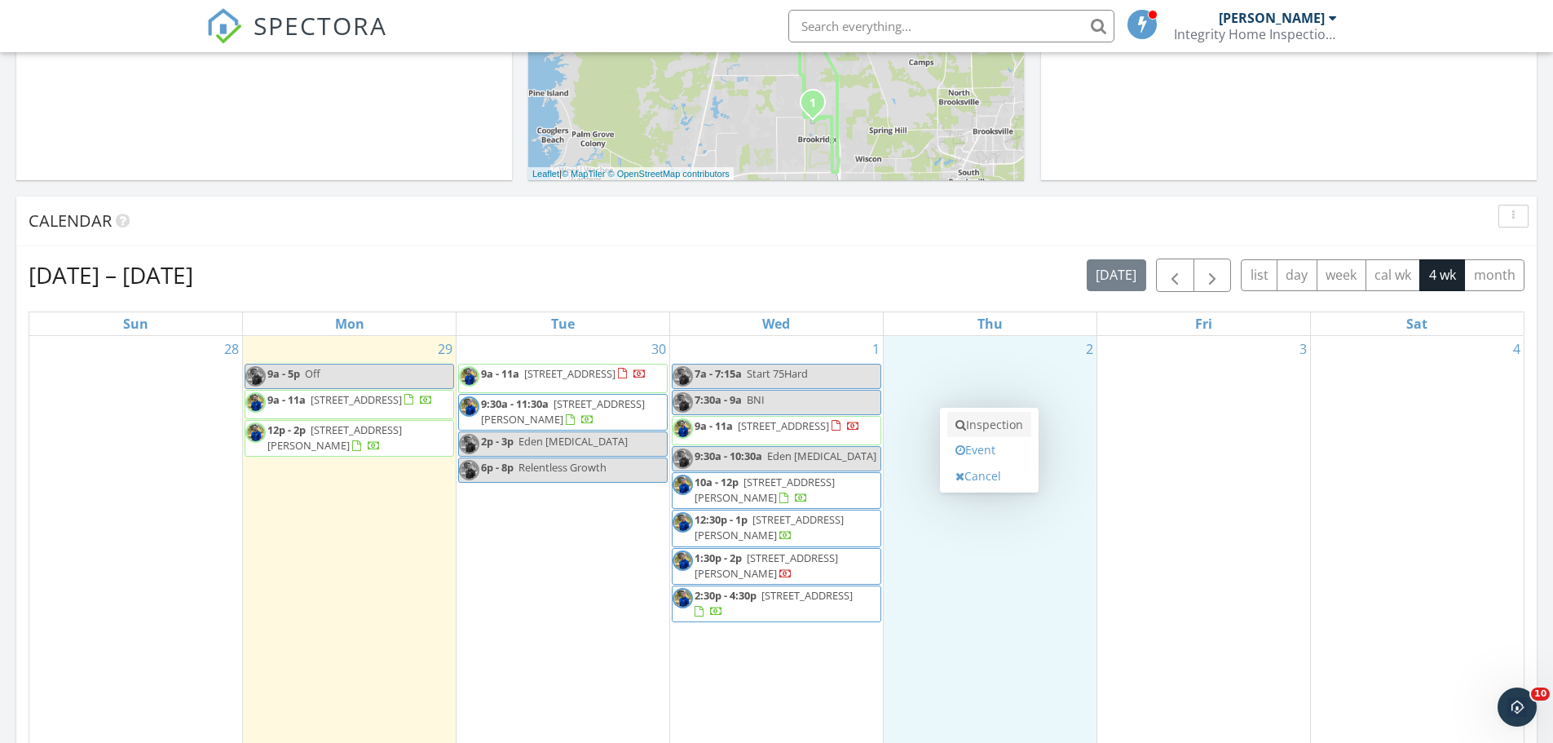
click at [981, 421] on link "Inspection" at bounding box center [989, 425] width 84 height 26
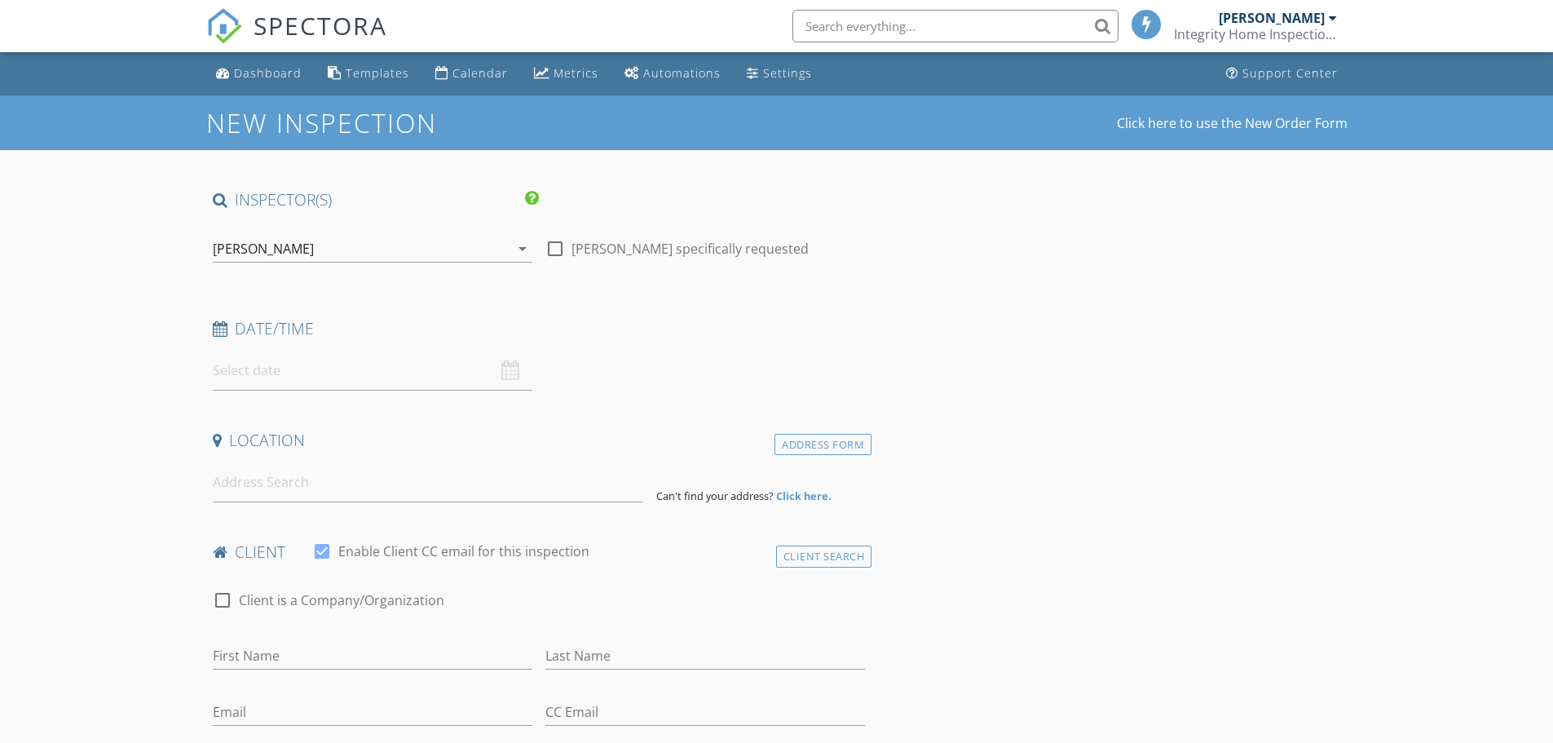
click at [311, 375] on input "text" at bounding box center [373, 371] width 320 height 40
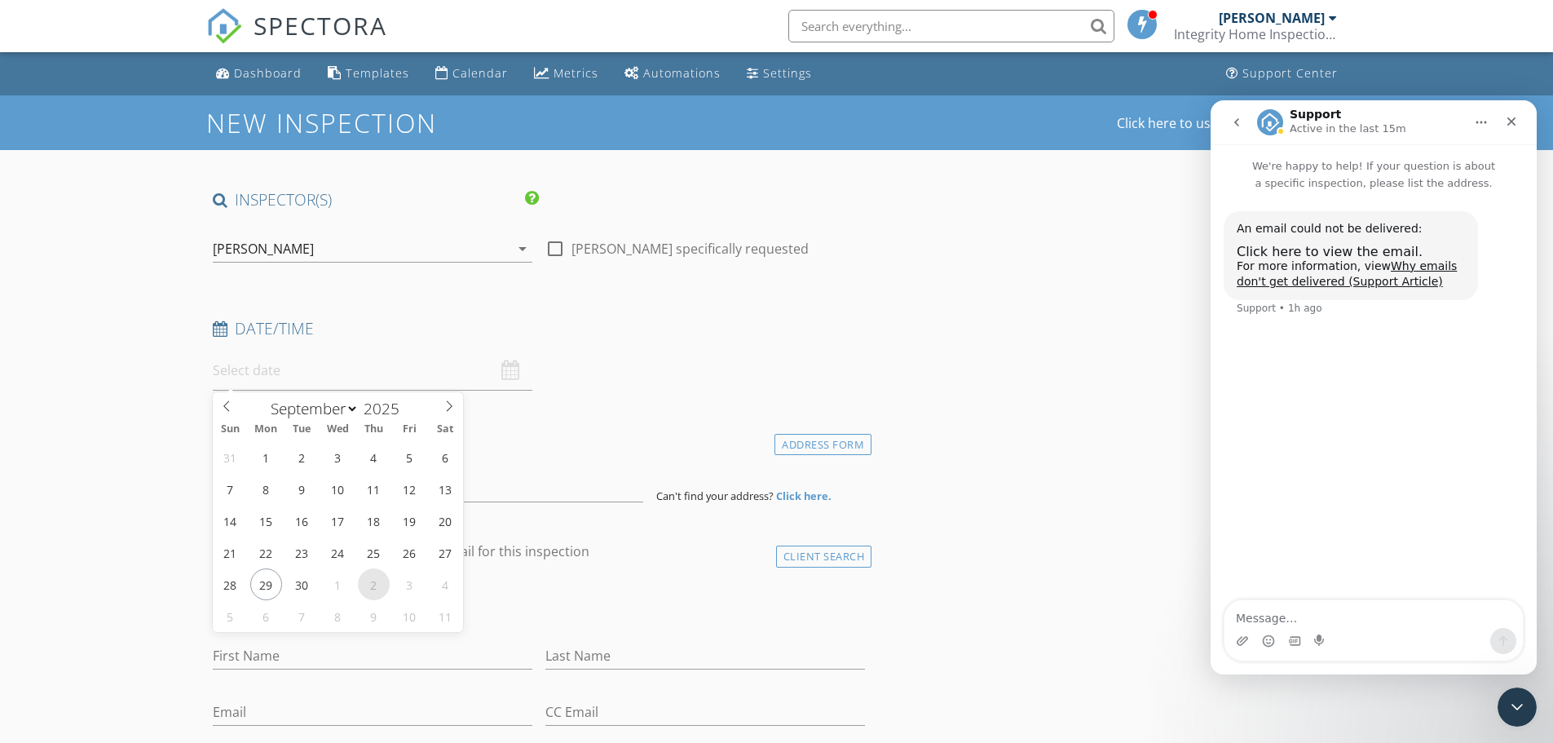
select select "9"
type input "10/02/2025 12:00 PM"
click at [1519, 704] on icon "Close Intercom Messenger" at bounding box center [1515, 705] width 20 height 20
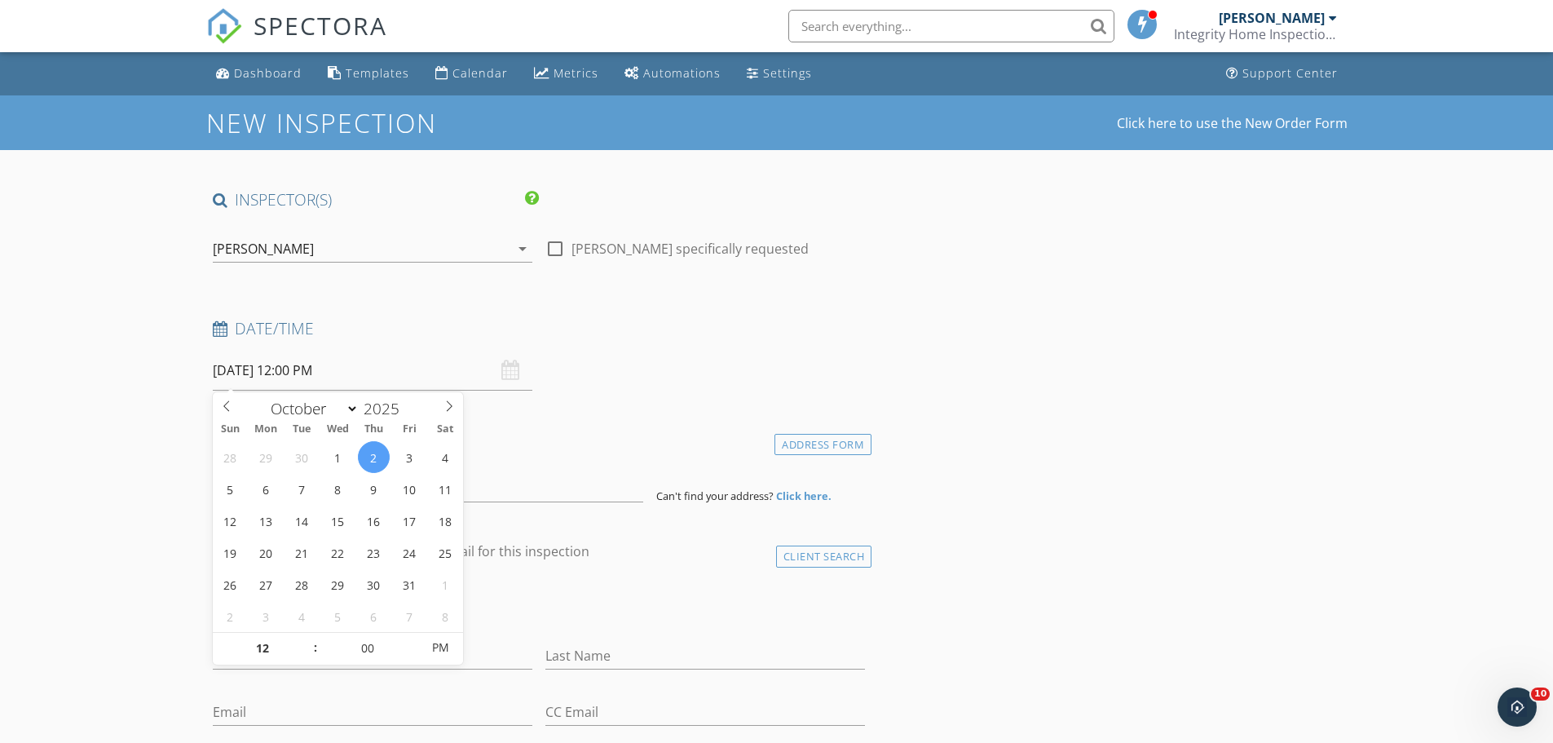
scroll to position [0, 0]
type input "11"
type input "10/02/2025 11:00 AM"
click at [307, 659] on span at bounding box center [307, 656] width 11 height 16
type input "10"
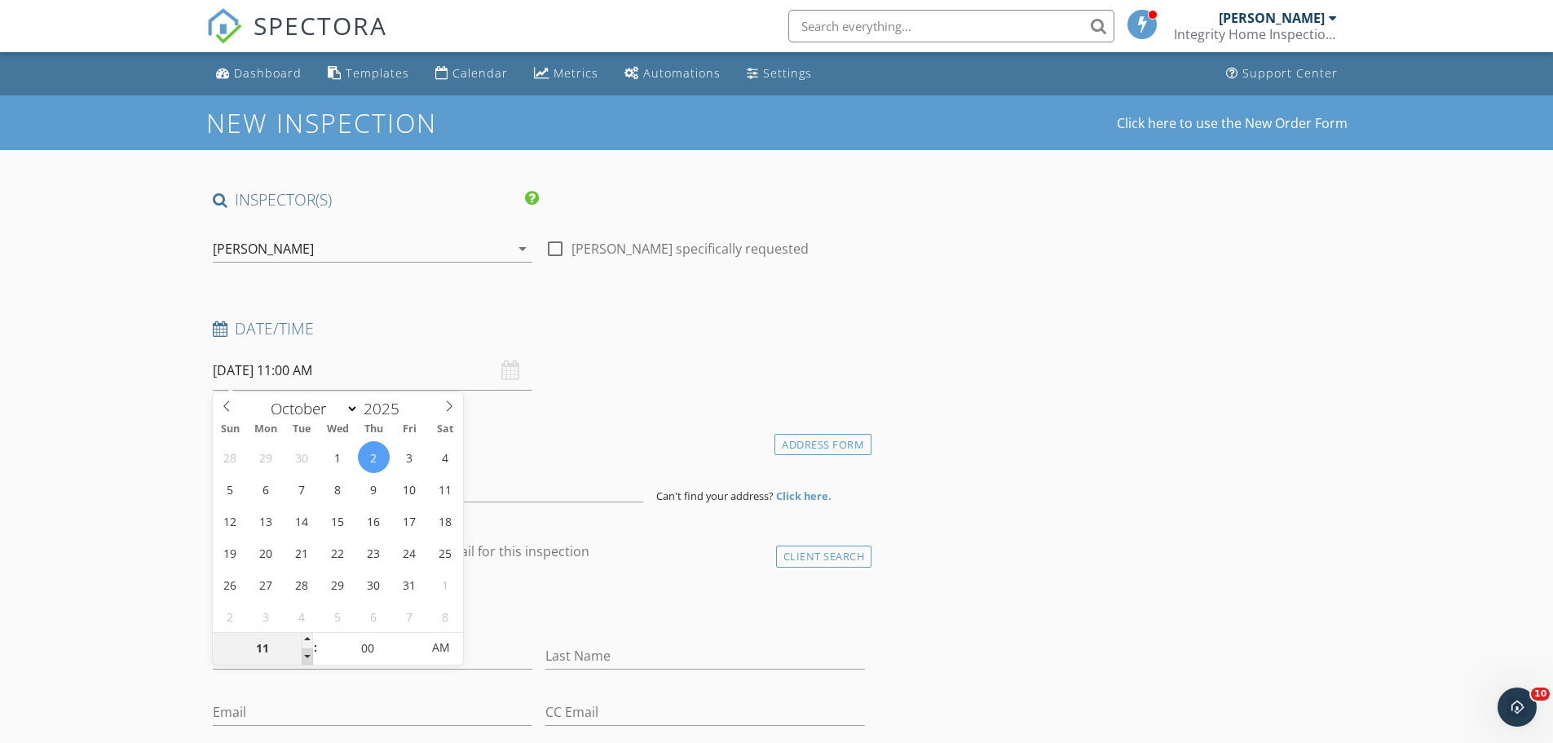
type input "10/02/2025 10:00 AM"
click at [307, 659] on span at bounding box center [307, 656] width 11 height 16
type input "09"
type input "10/02/2025 9:00 AM"
click at [307, 659] on span at bounding box center [307, 656] width 11 height 16
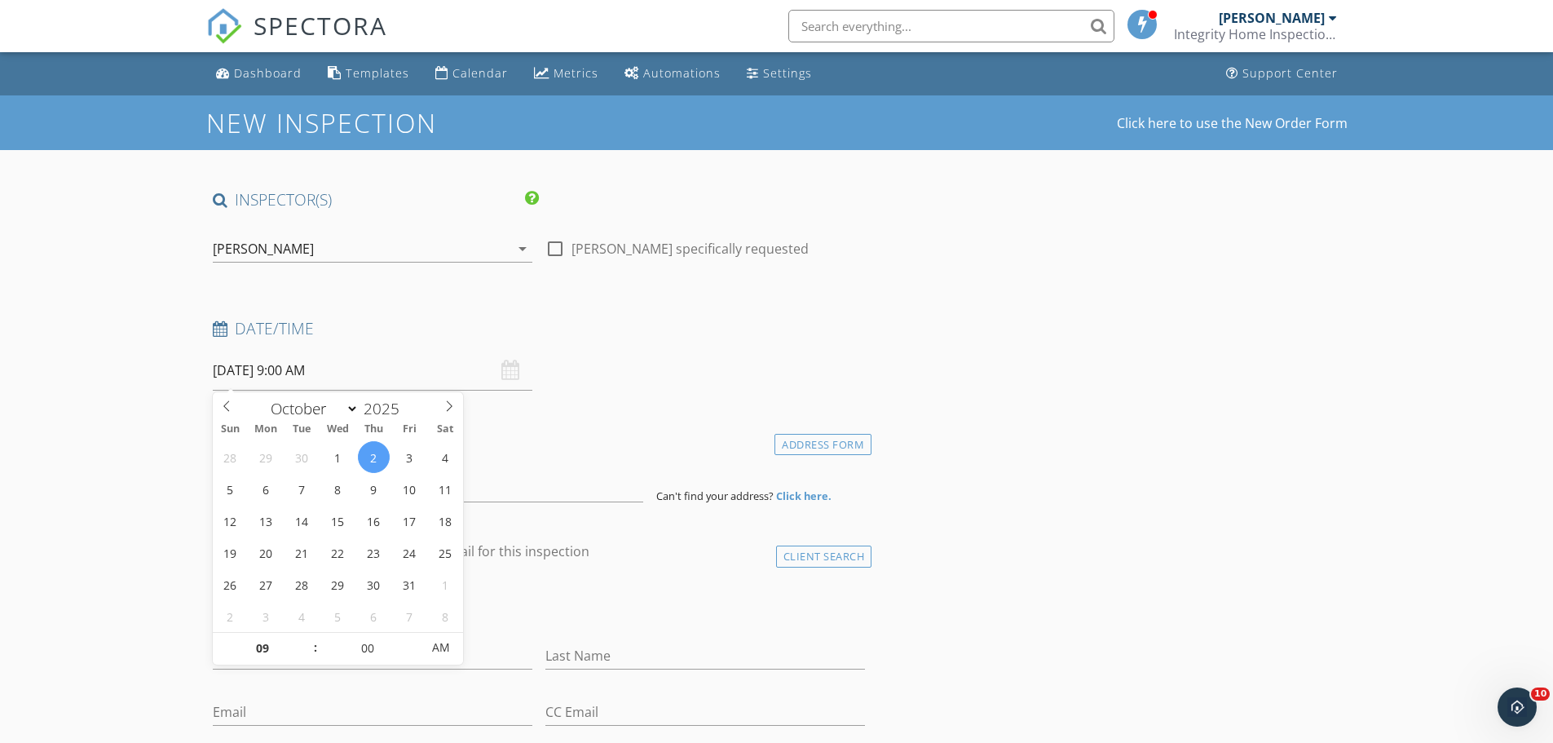
click at [785, 349] on div "Date/Time" at bounding box center [539, 334] width 666 height 33
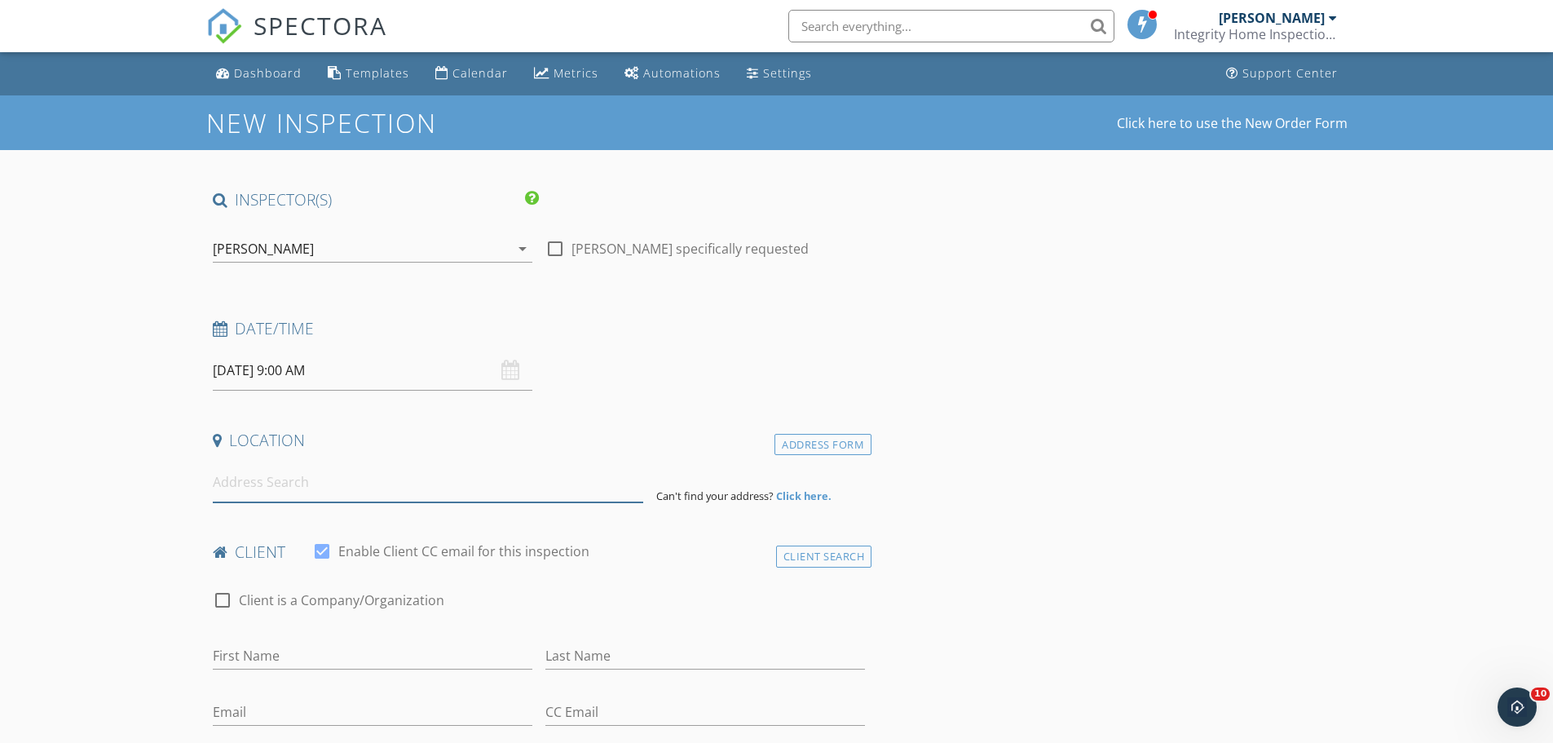
click at [293, 479] on input at bounding box center [428, 482] width 430 height 40
click at [297, 483] on input at bounding box center [428, 482] width 430 height 40
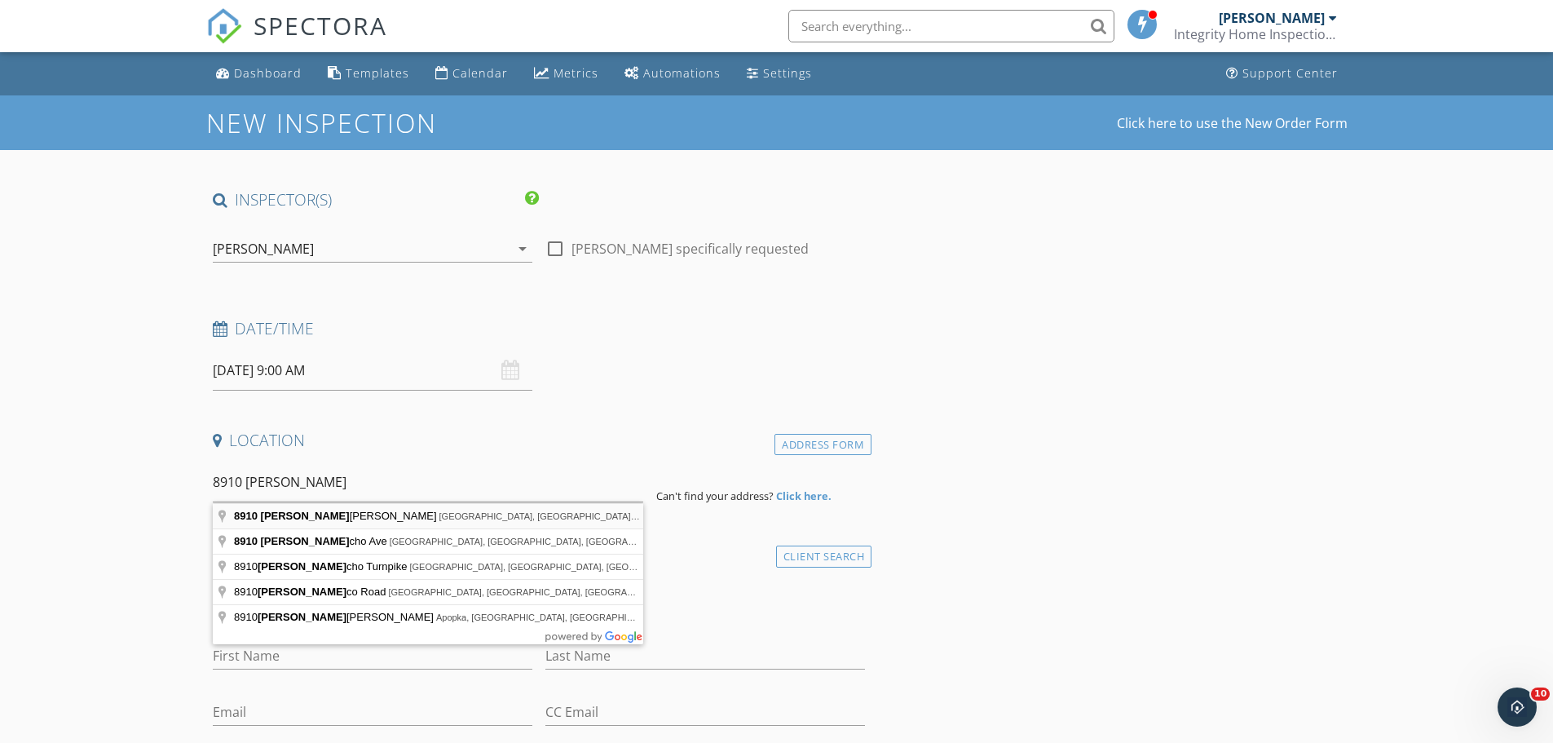
type input "8910 Jericho Rd, Spring Hill, FL, USA"
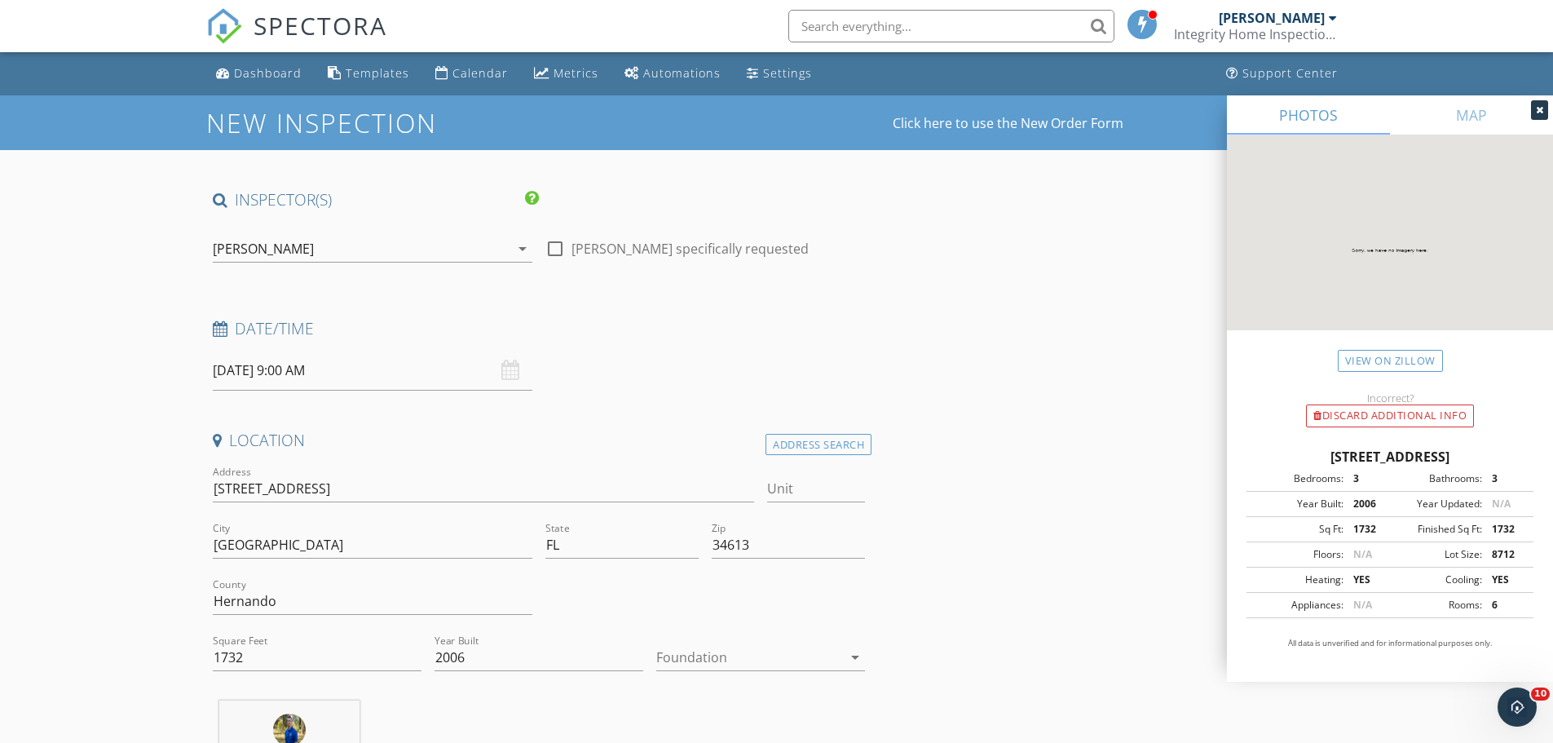
click at [733, 660] on div at bounding box center [749, 657] width 186 height 26
click at [735, 684] on div "Slab" at bounding box center [760, 674] width 183 height 39
drag, startPoint x: 314, startPoint y: 488, endPoint x: 280, endPoint y: 476, distance: 36.4
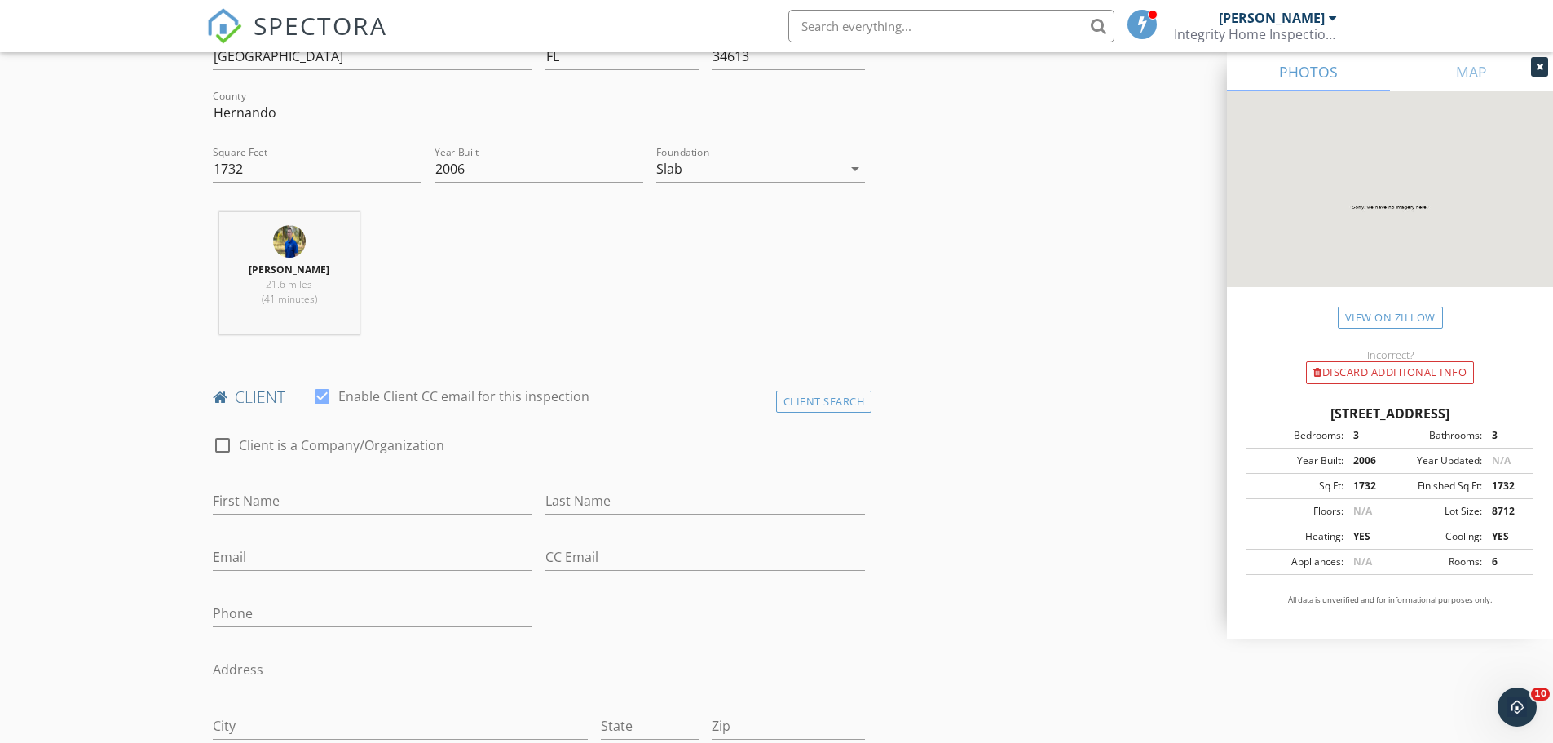
scroll to position [489, 0]
click at [293, 503] on input "First Name" at bounding box center [373, 500] width 320 height 27
type input "John"
type input "Martini"
click at [315, 550] on input "Email" at bounding box center [373, 556] width 320 height 27
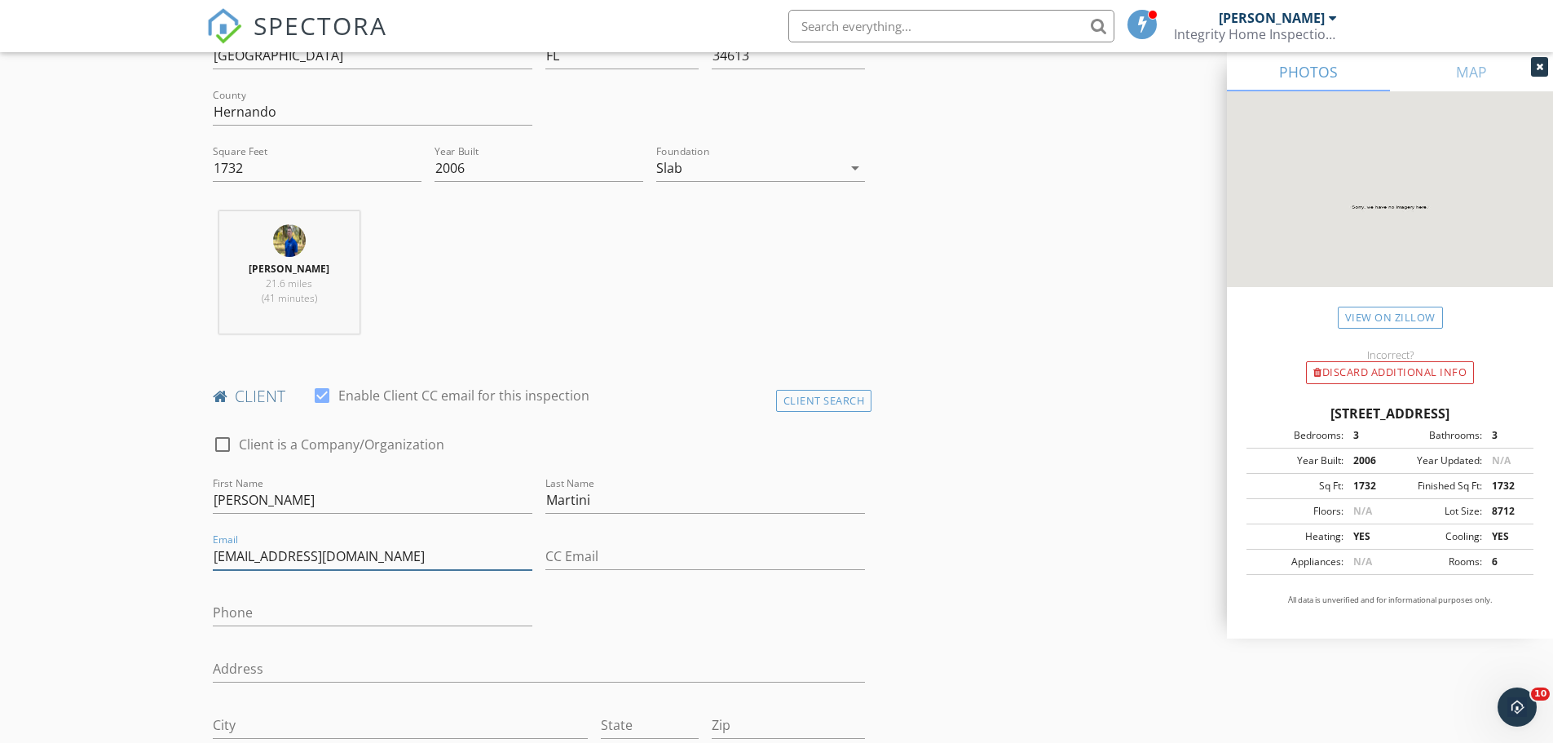
type input "[EMAIL_ADDRESS][DOMAIN_NAME]"
click at [258, 609] on input "Phone" at bounding box center [373, 612] width 320 height 27
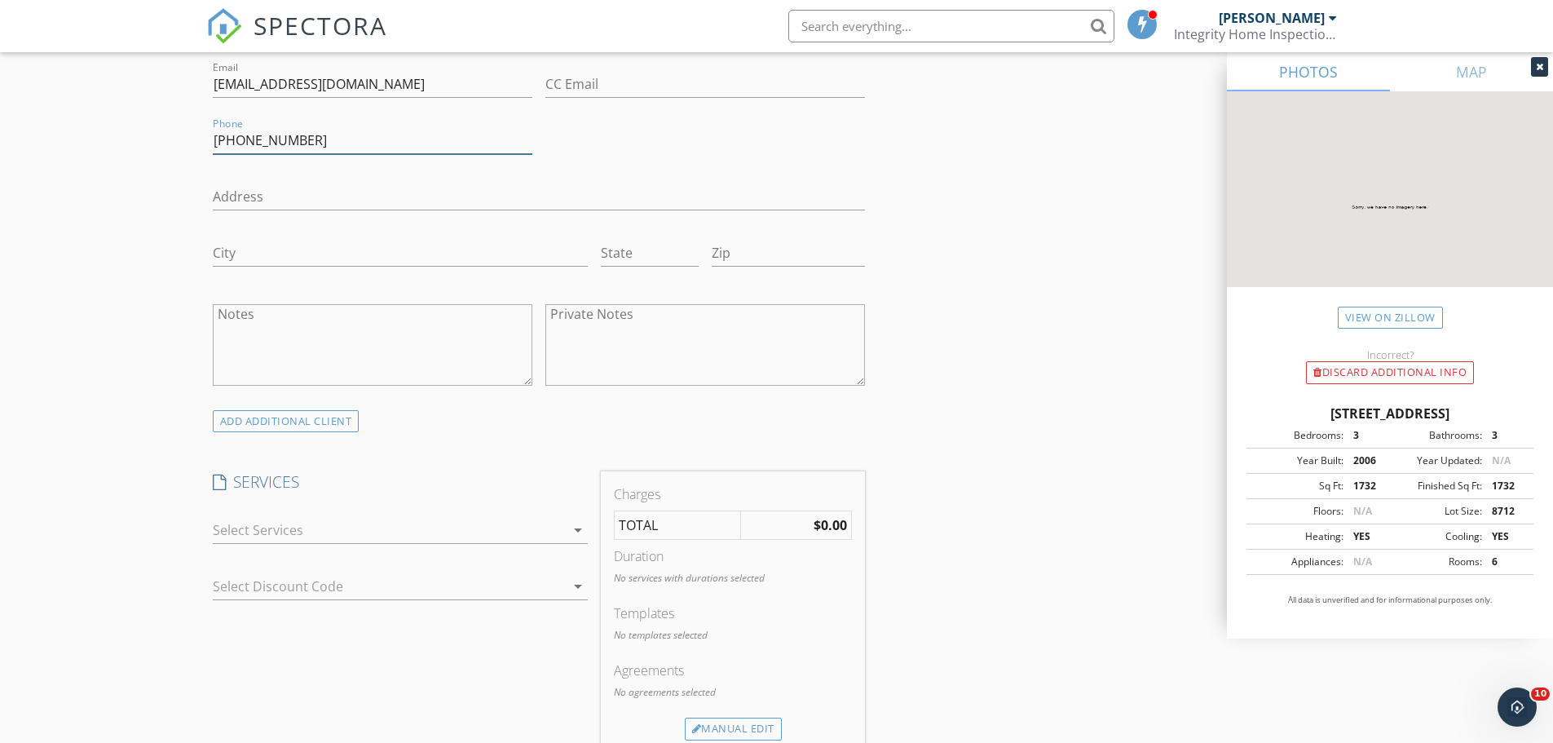
scroll to position [978, 0]
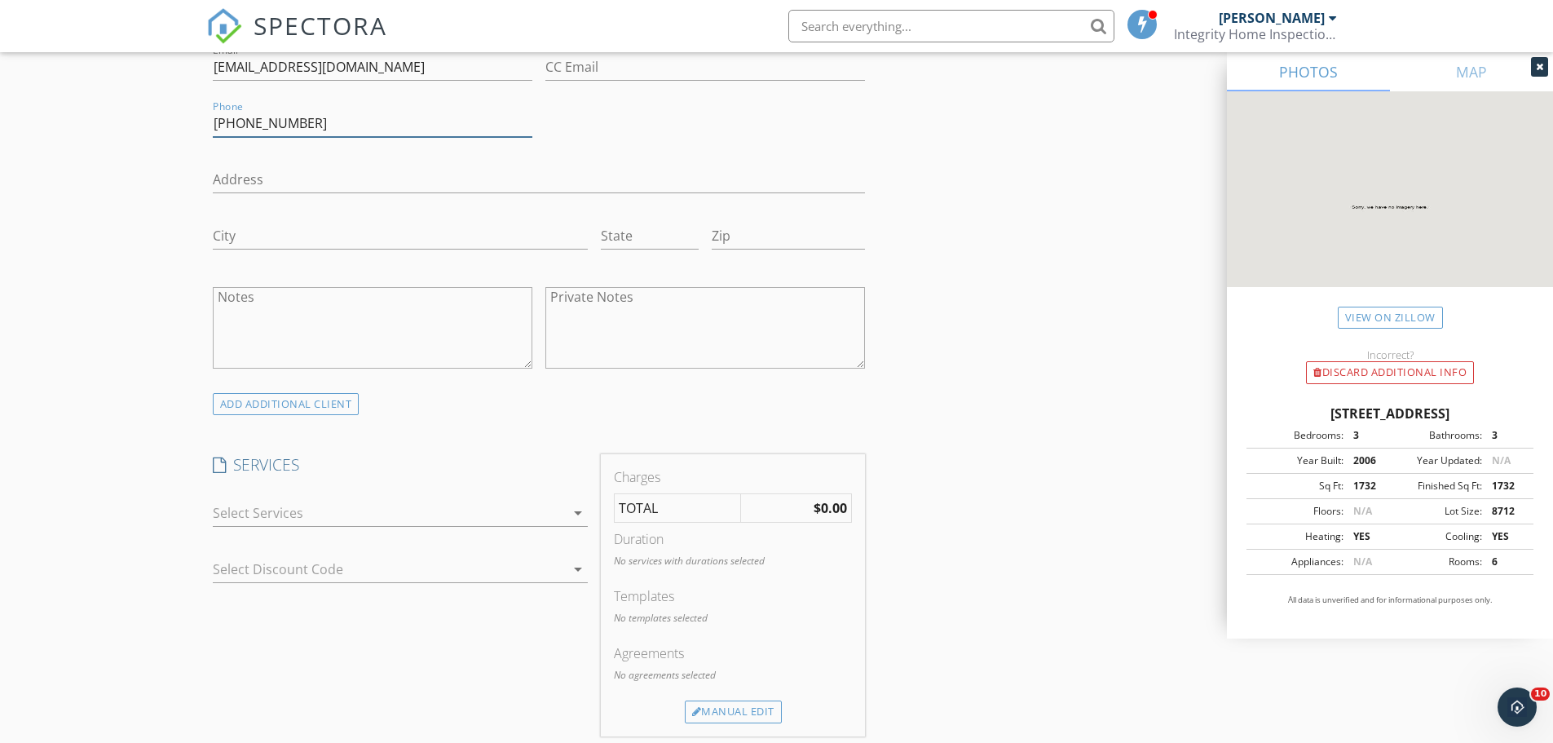
type input "[PHONE_NUMBER]"
click at [448, 514] on div at bounding box center [389, 513] width 352 height 26
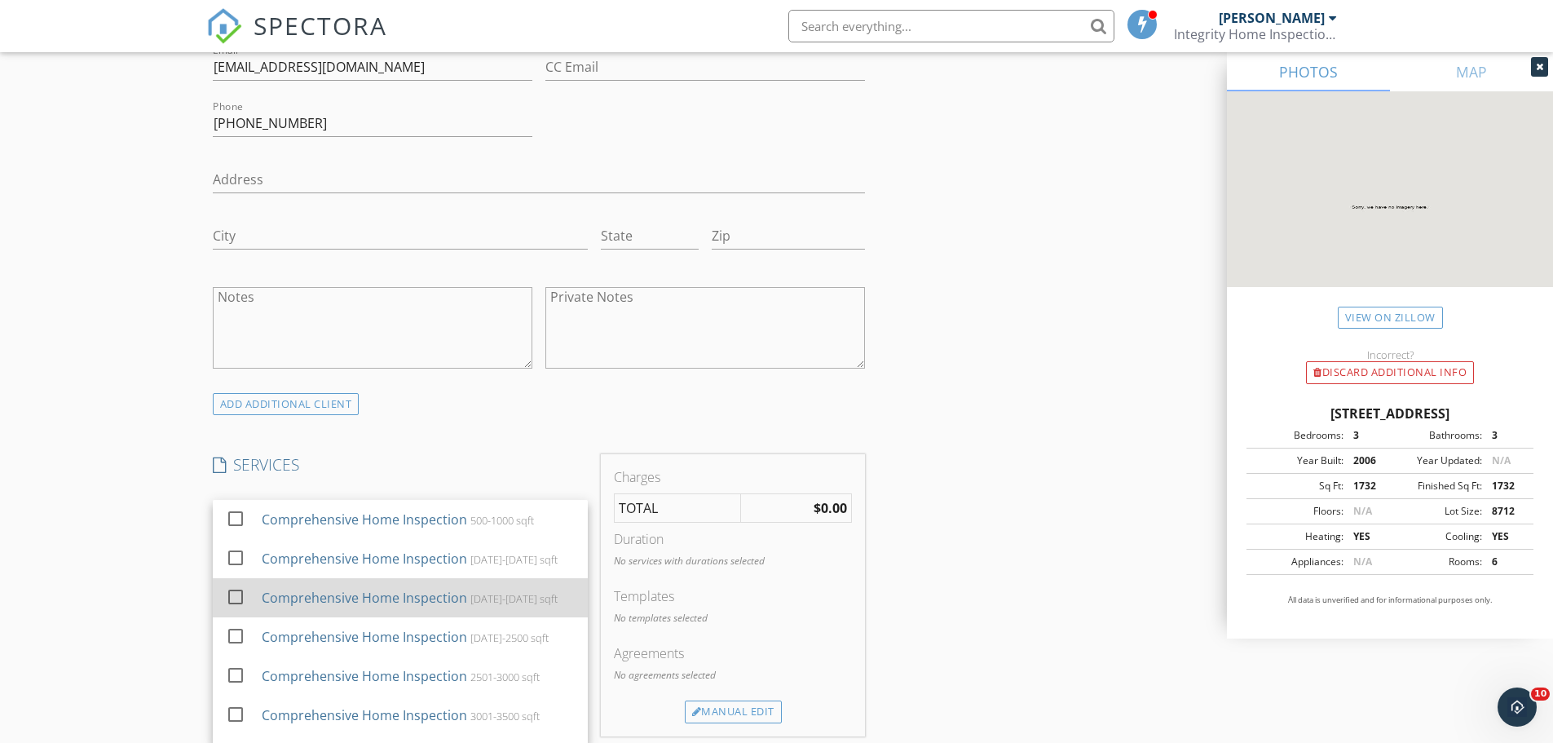
click at [422, 601] on div "Comprehensive Home Inspection" at bounding box center [363, 598] width 205 height 20
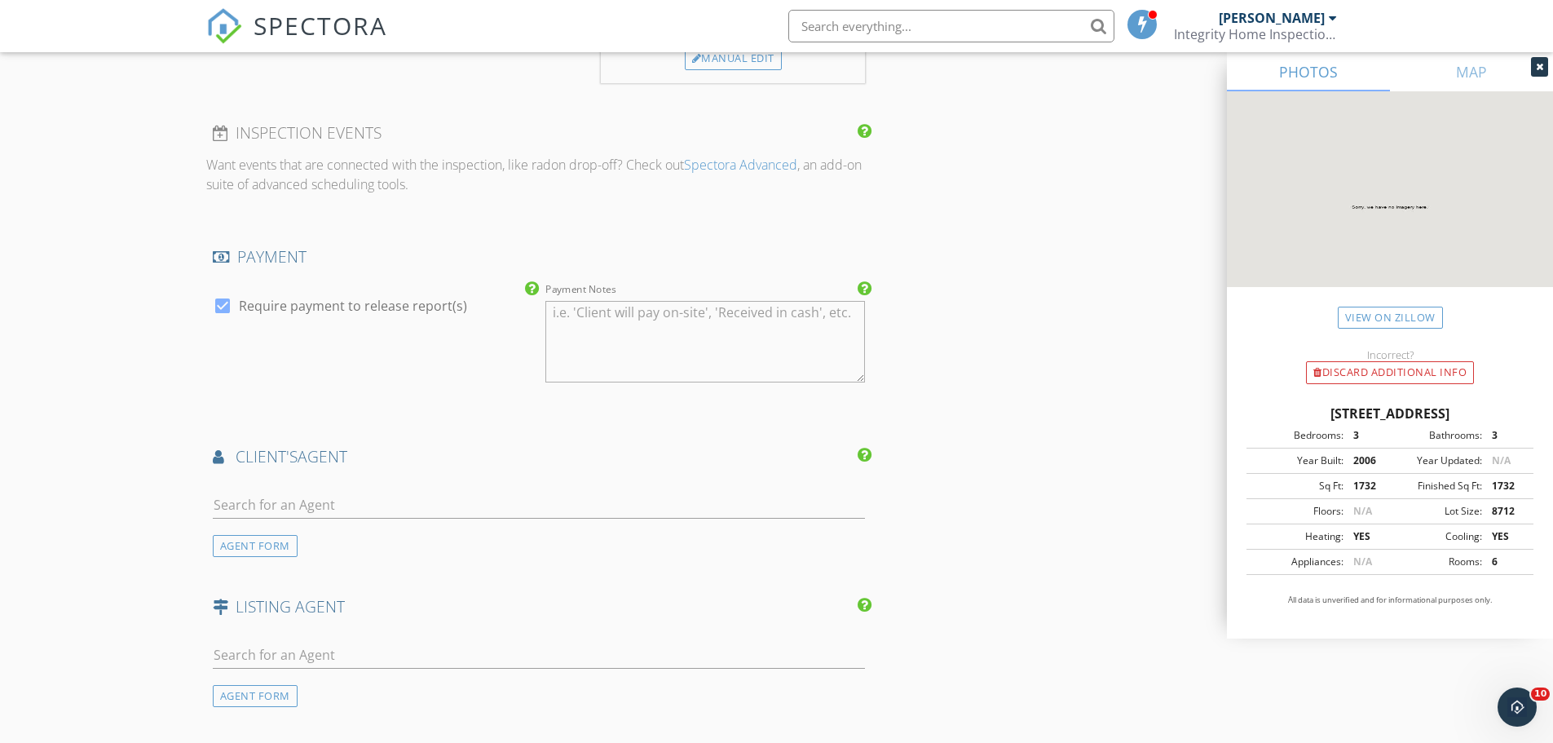
scroll to position [1712, 0]
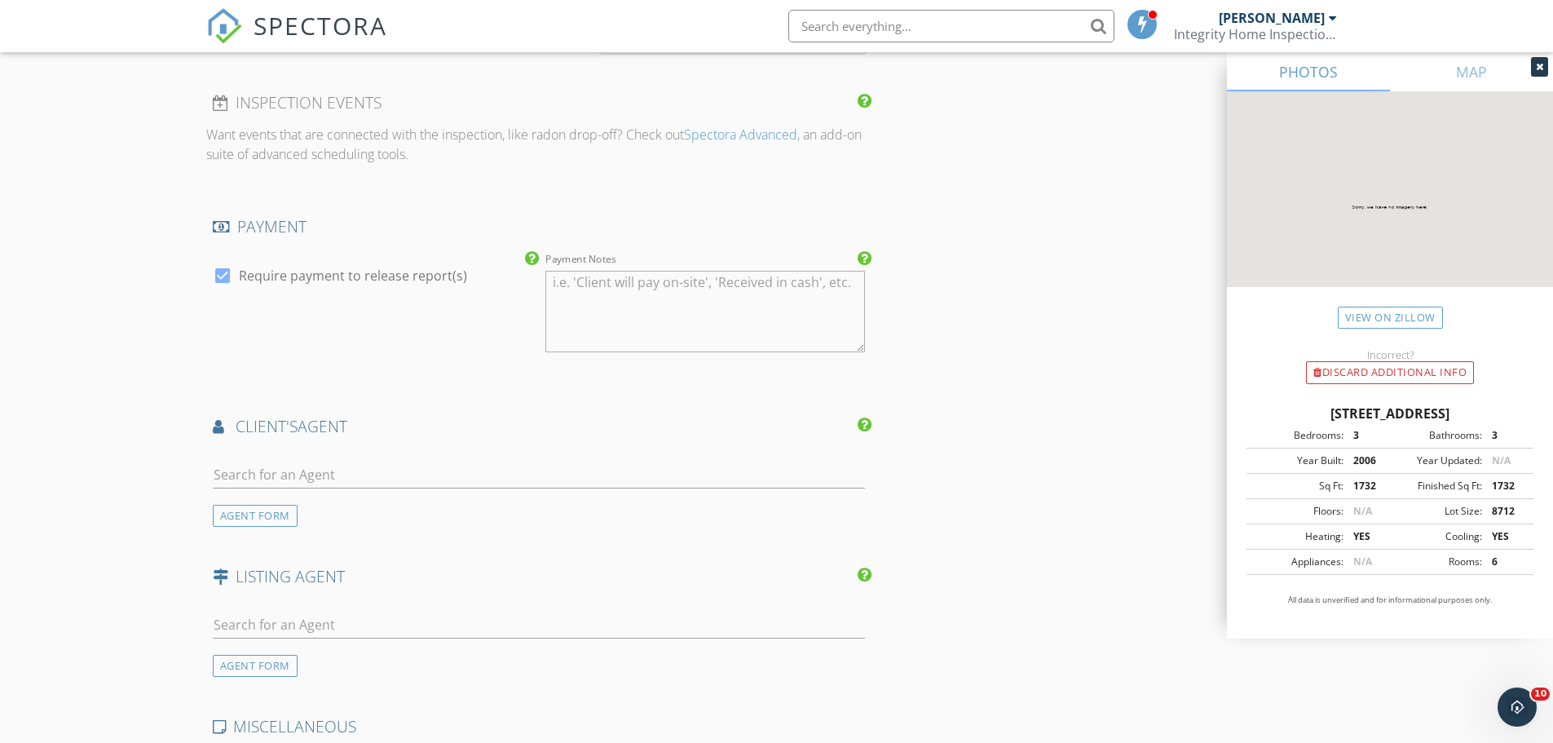
click at [440, 460] on div at bounding box center [539, 478] width 653 height 53
click at [421, 482] on input "text" at bounding box center [539, 474] width 653 height 27
type input "[PERSON_NAME]"
click at [368, 508] on li "Glenn Urlacher Dalton Wade" at bounding box center [539, 511] width 651 height 46
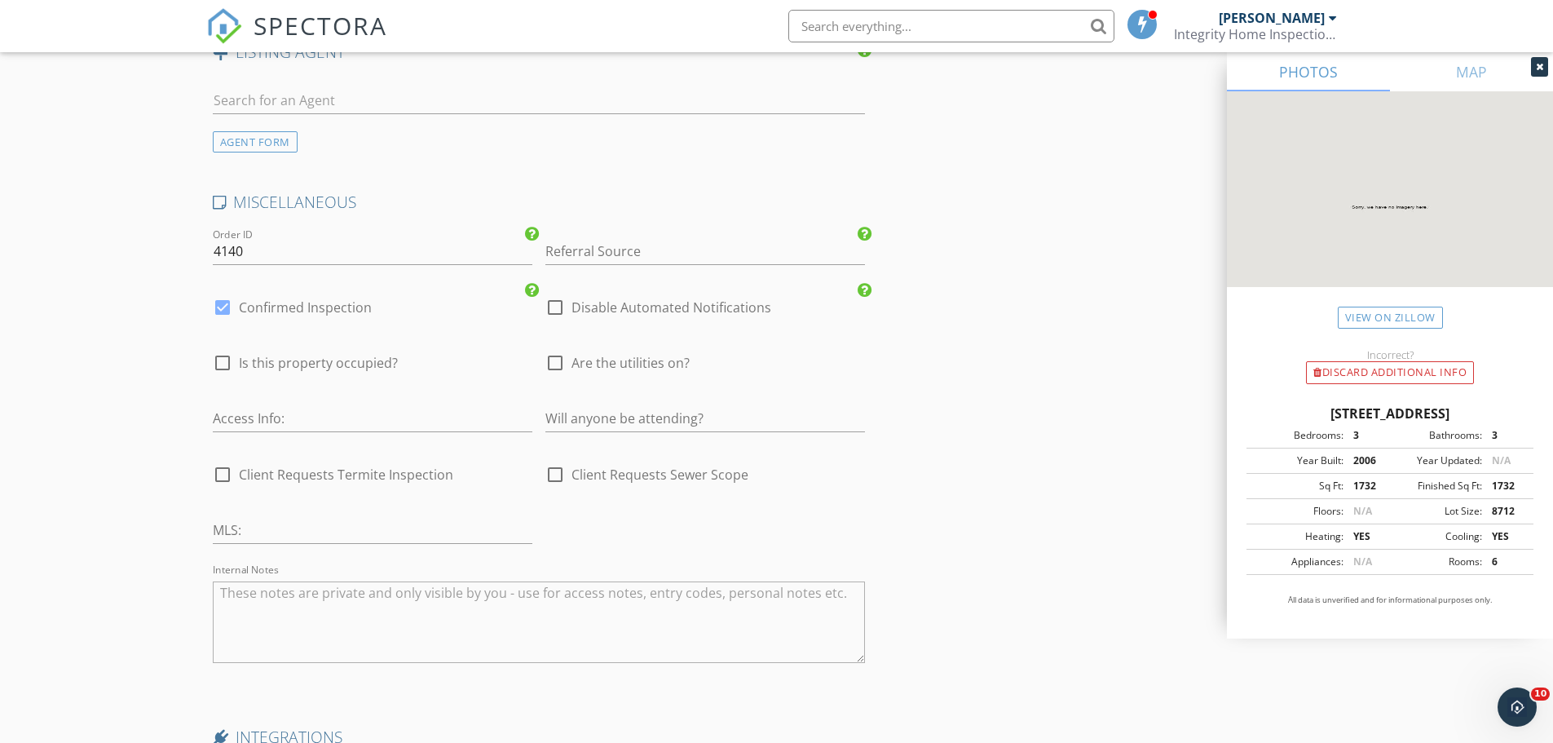
scroll to position [2609, 0]
click at [555, 363] on div at bounding box center [555, 361] width 28 height 28
checkbox input "true"
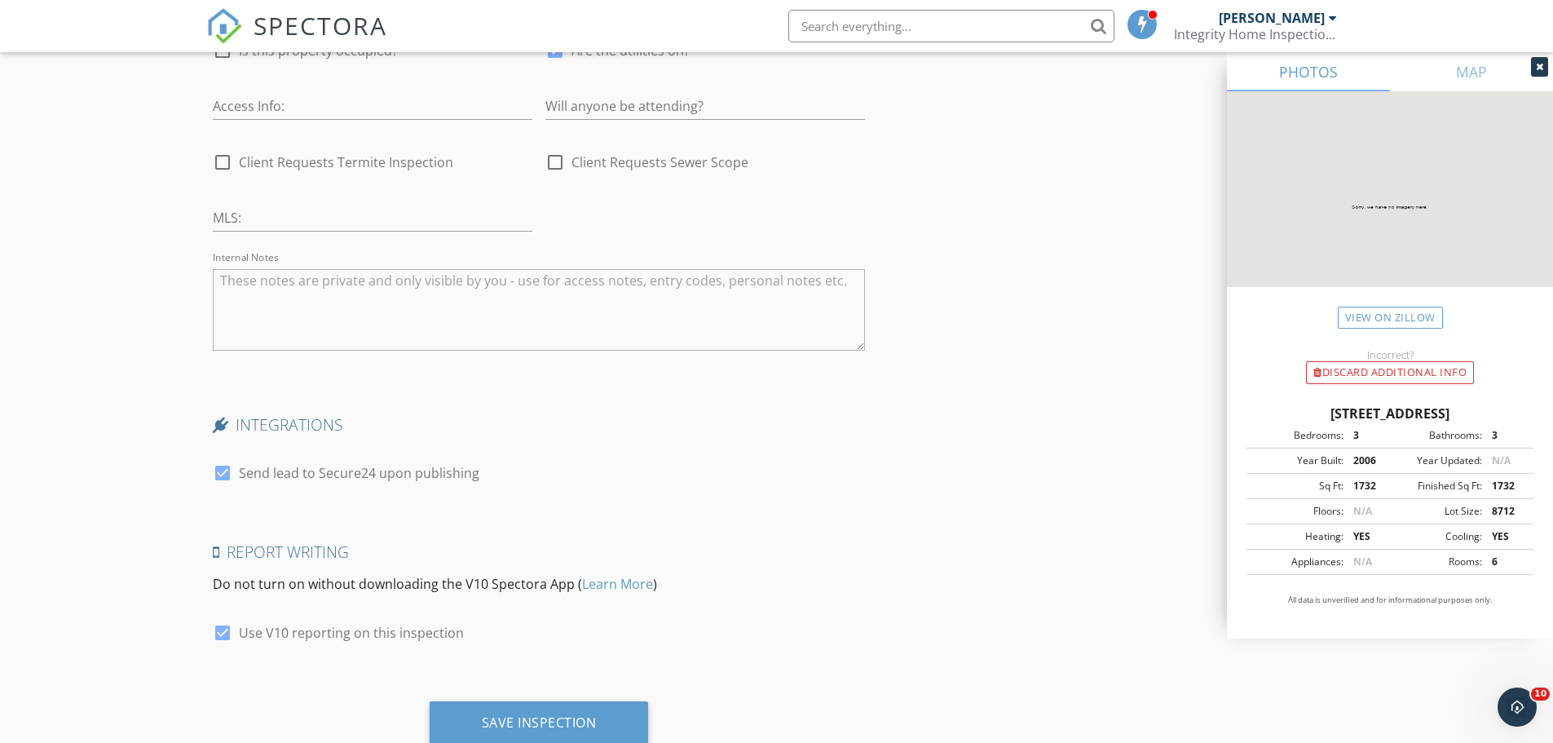
scroll to position [2935, 0]
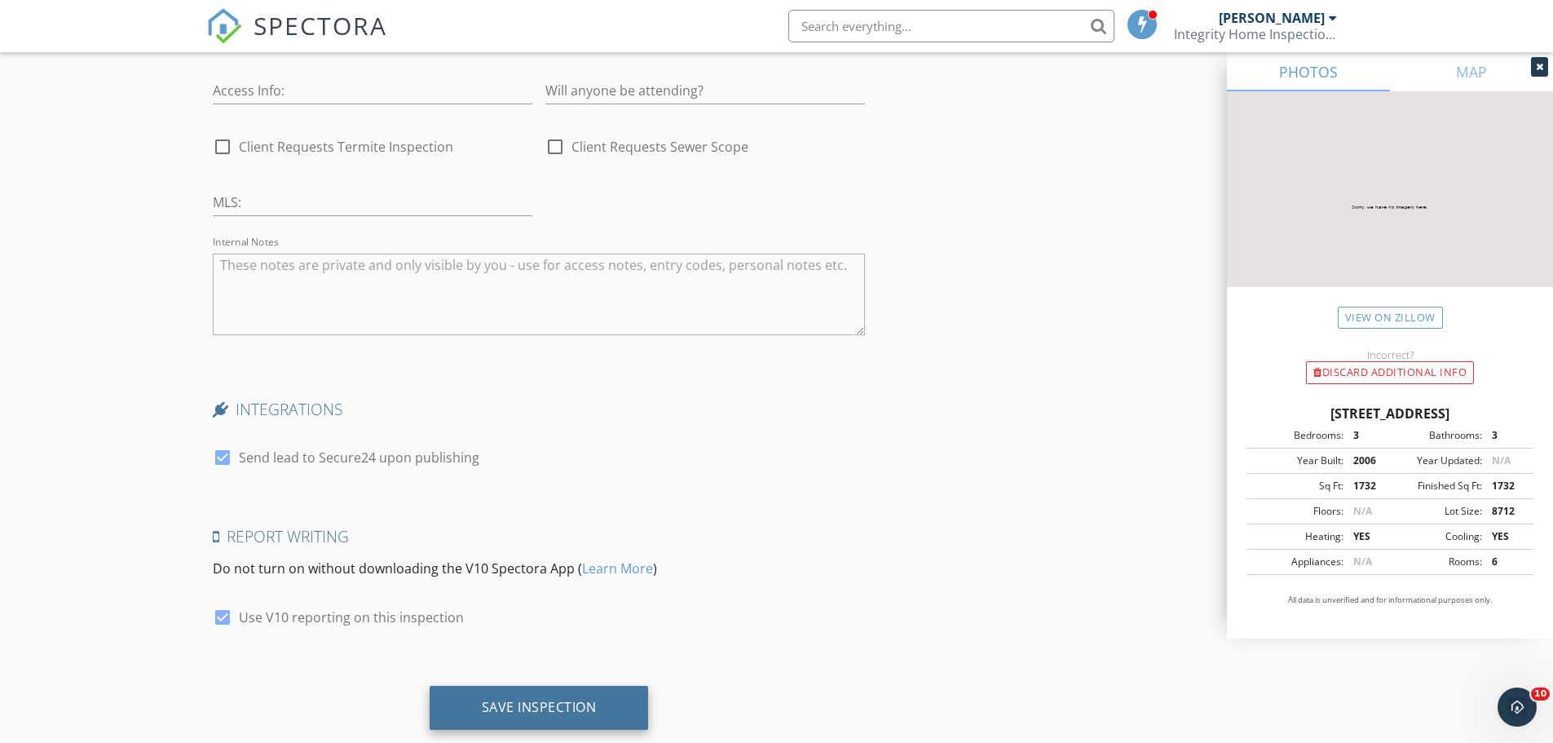
click at [562, 714] on div "Save Inspection" at bounding box center [539, 707] width 115 height 16
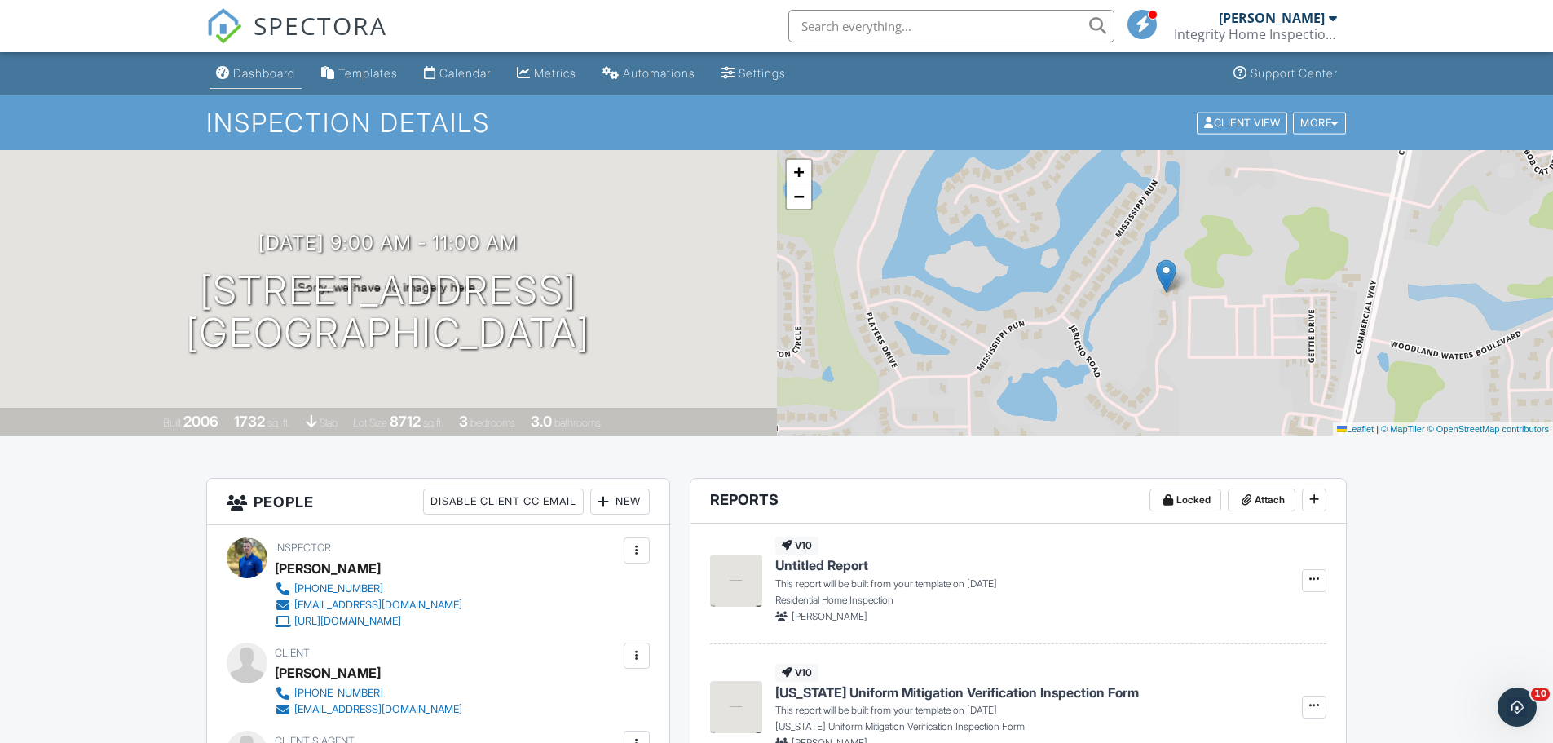
click at [268, 82] on link "Dashboard" at bounding box center [256, 74] width 92 height 30
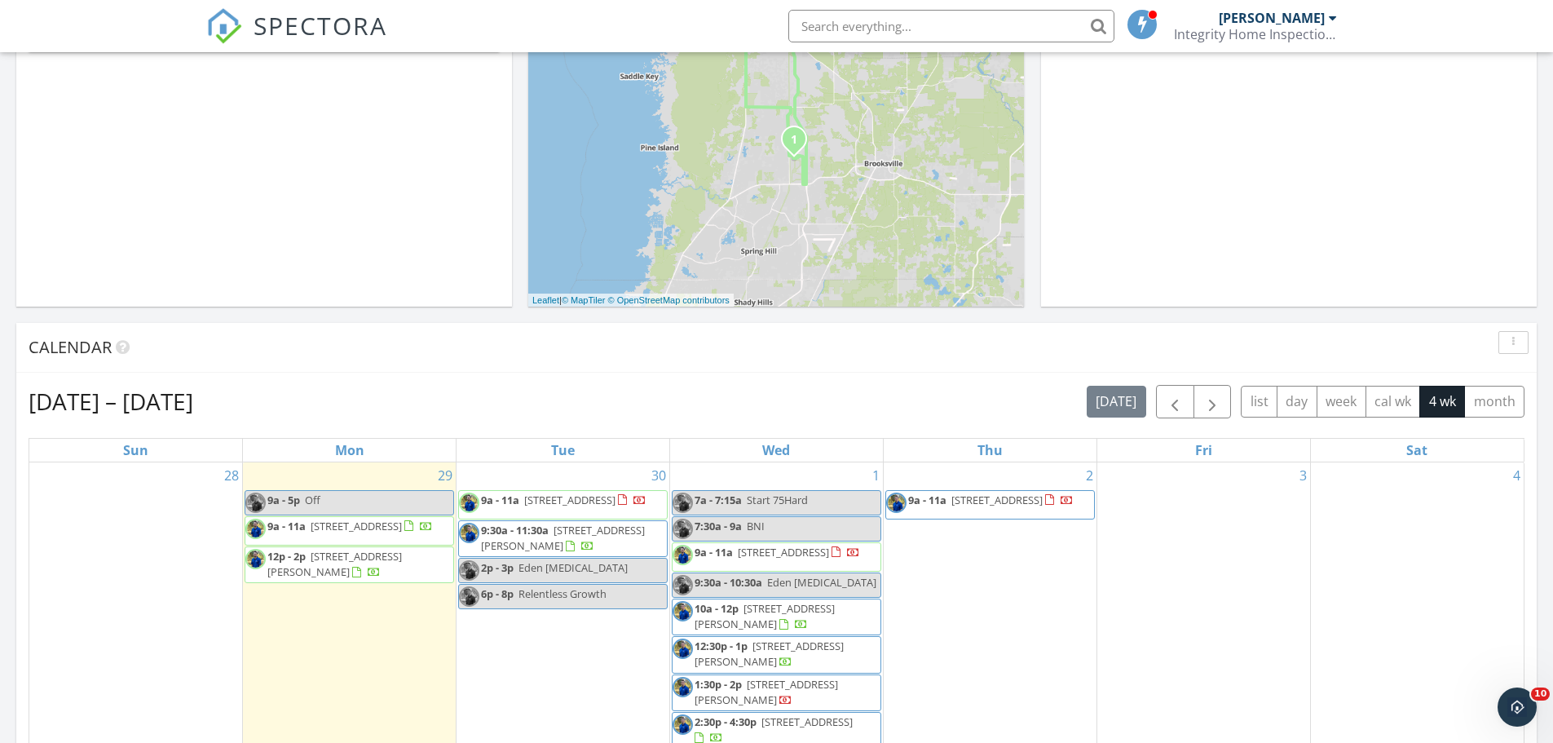
scroll to position [489, 0]
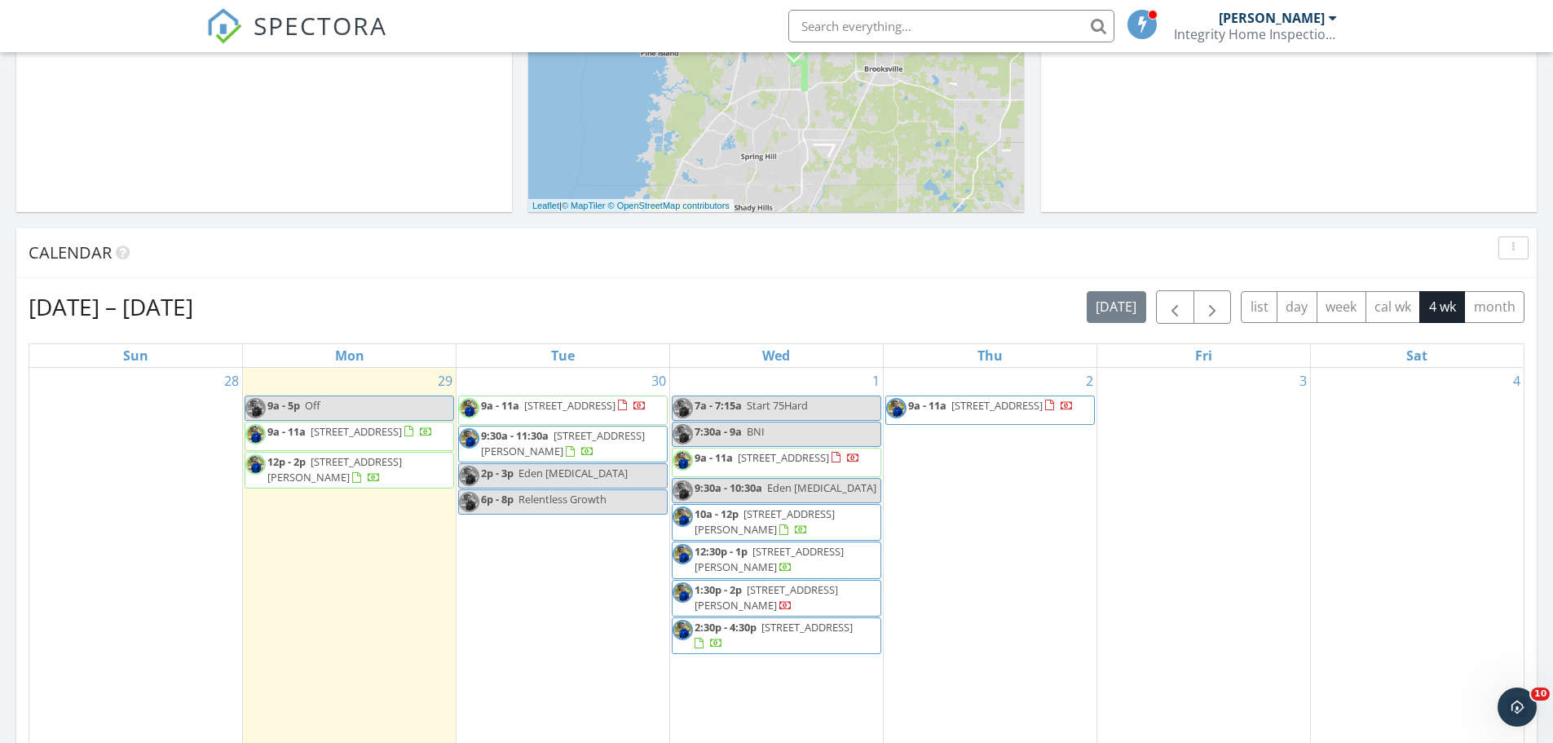
click at [987, 414] on span "9a - 11a [STREET_ADDRESS]" at bounding box center [979, 410] width 187 height 24
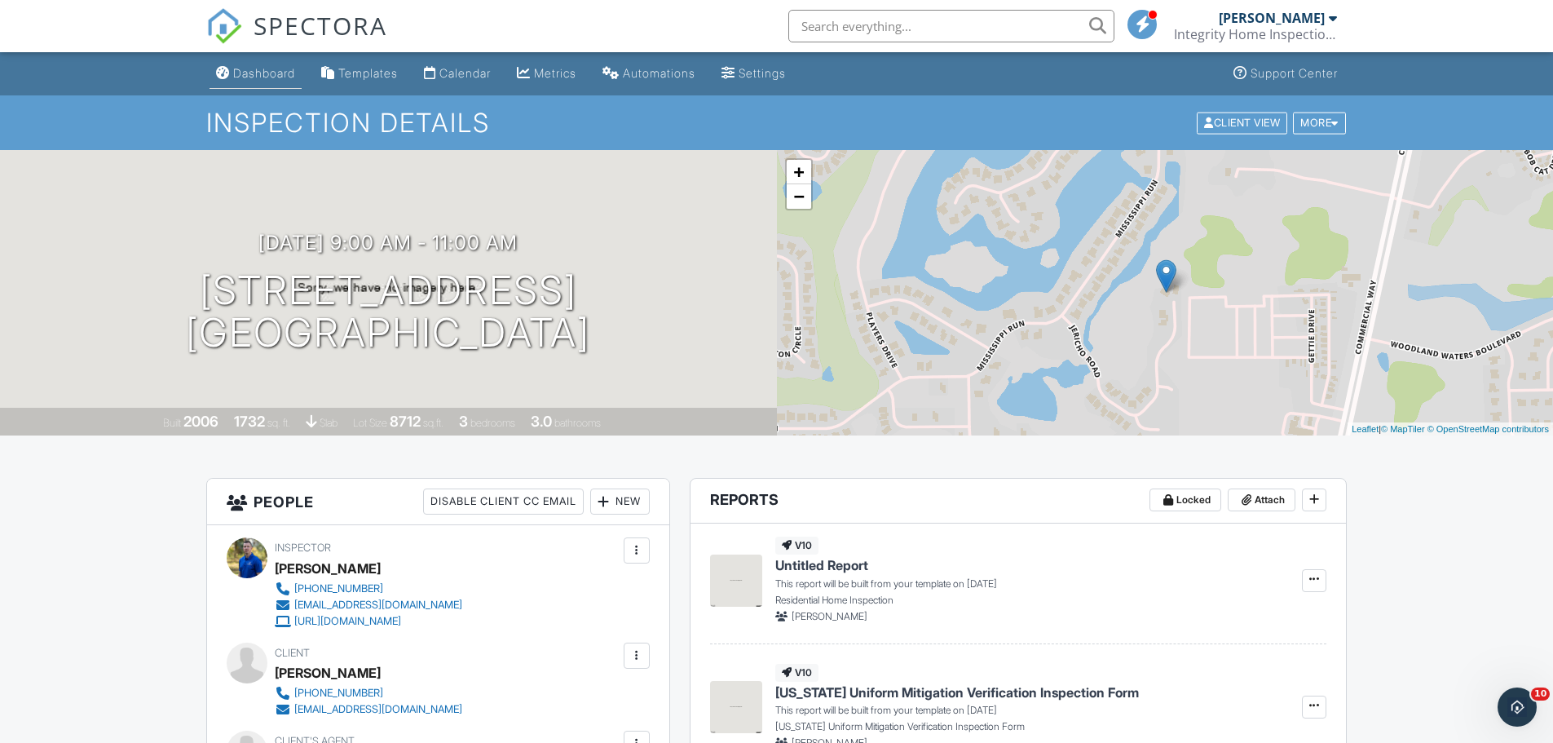
click at [280, 68] on div "Dashboard" at bounding box center [264, 73] width 62 height 14
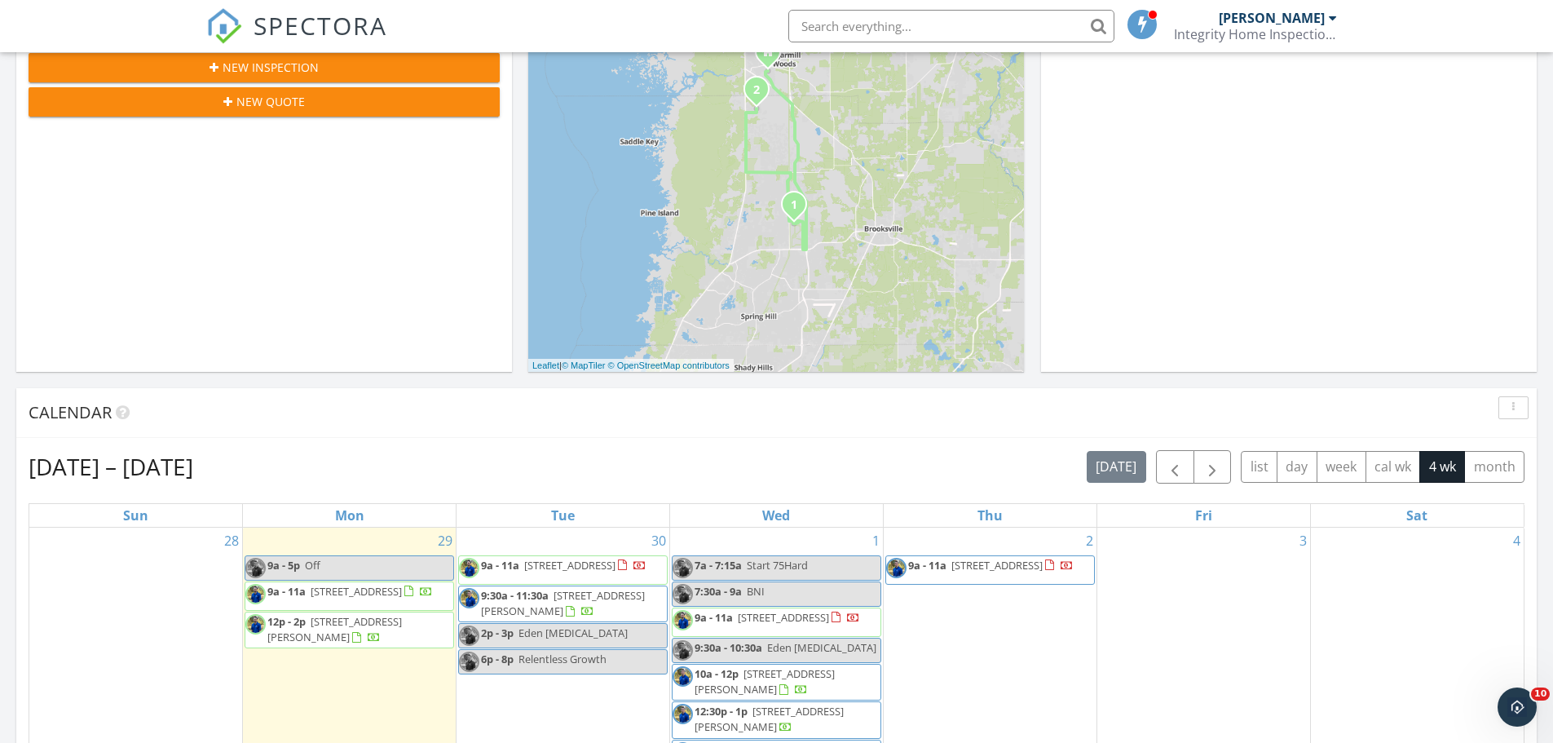
scroll to position [408, 0]
